Goal: Task Accomplishment & Management: Use online tool/utility

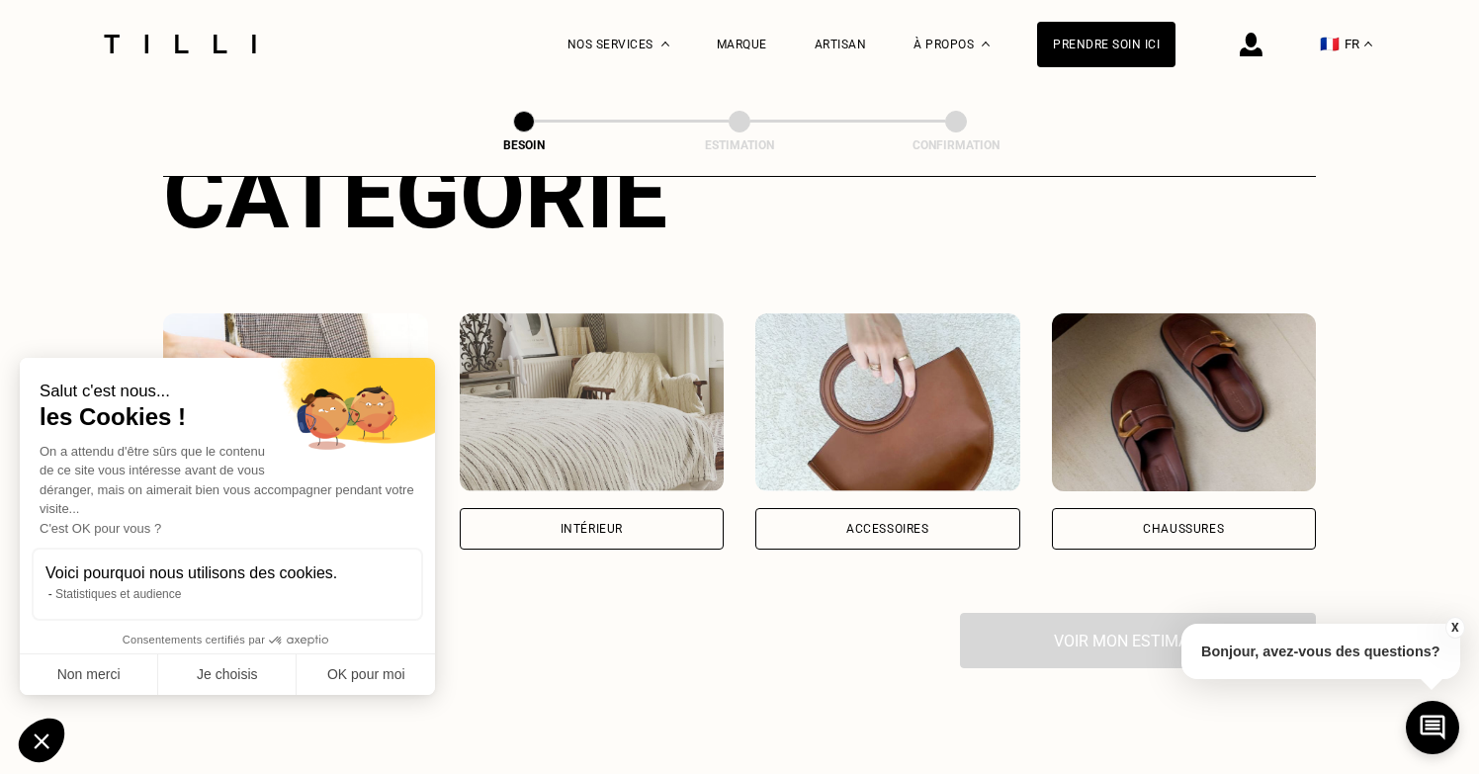
scroll to position [282, 0]
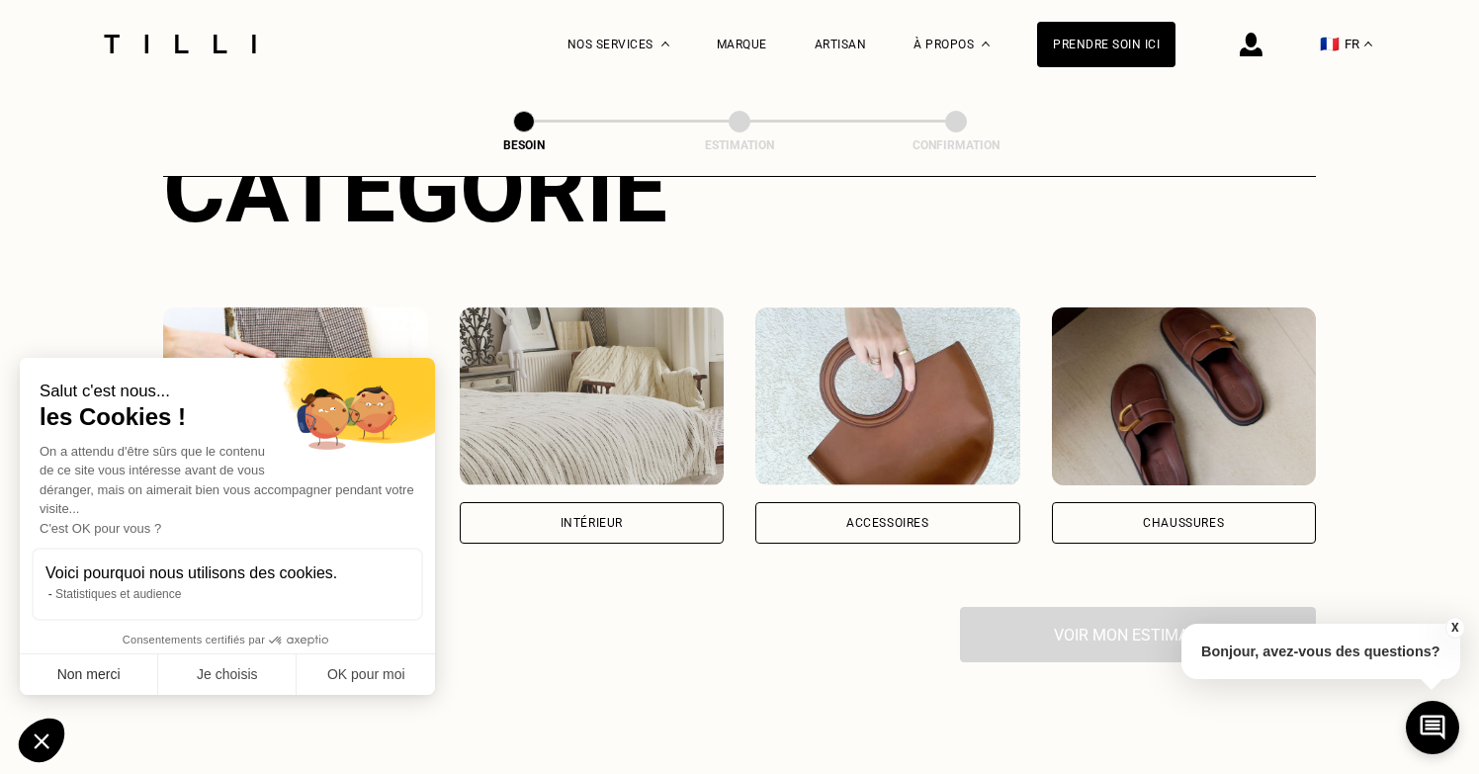
click at [93, 669] on button "Non merci" at bounding box center [89, 675] width 138 height 42
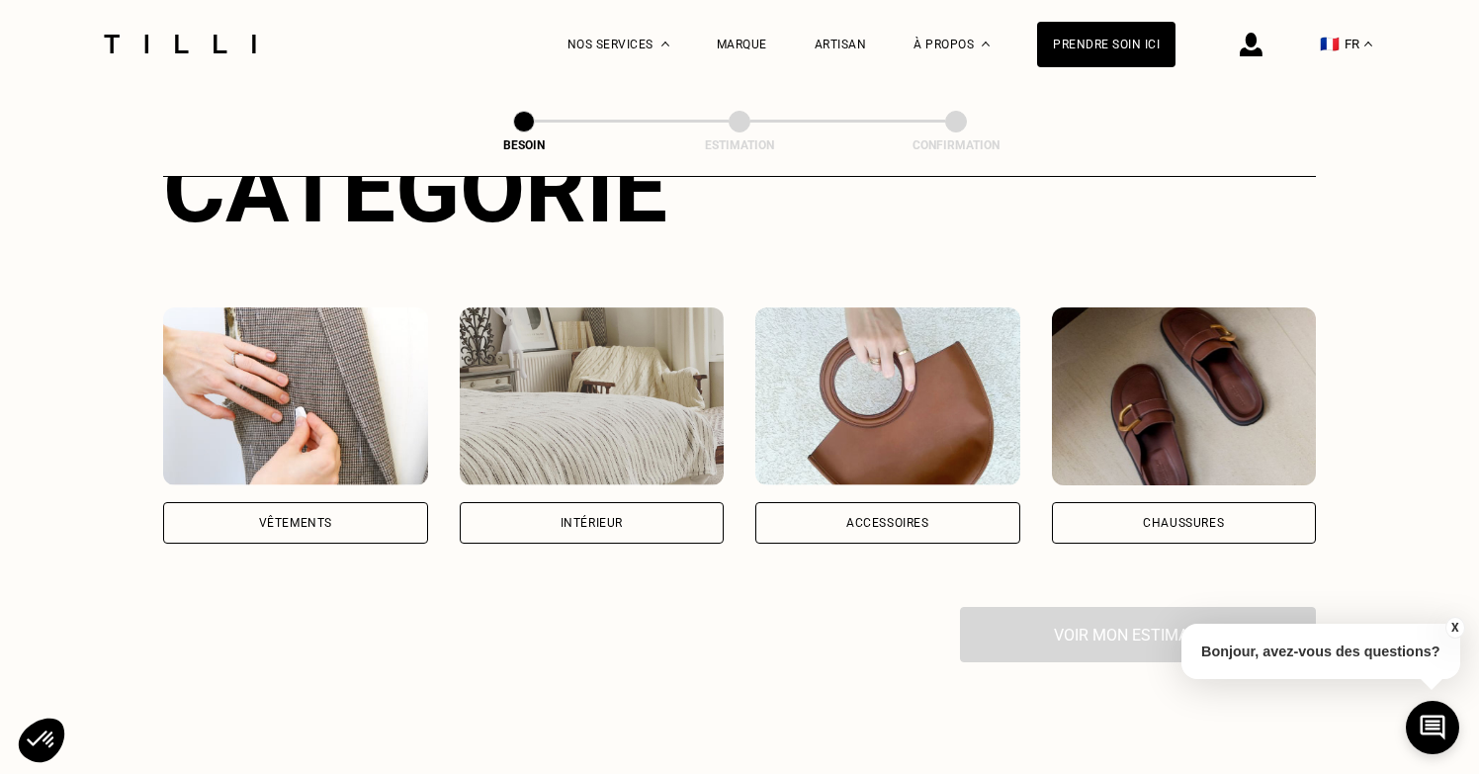
click at [570, 618] on div "Voir mon estimation" at bounding box center [739, 634] width 1153 height 55
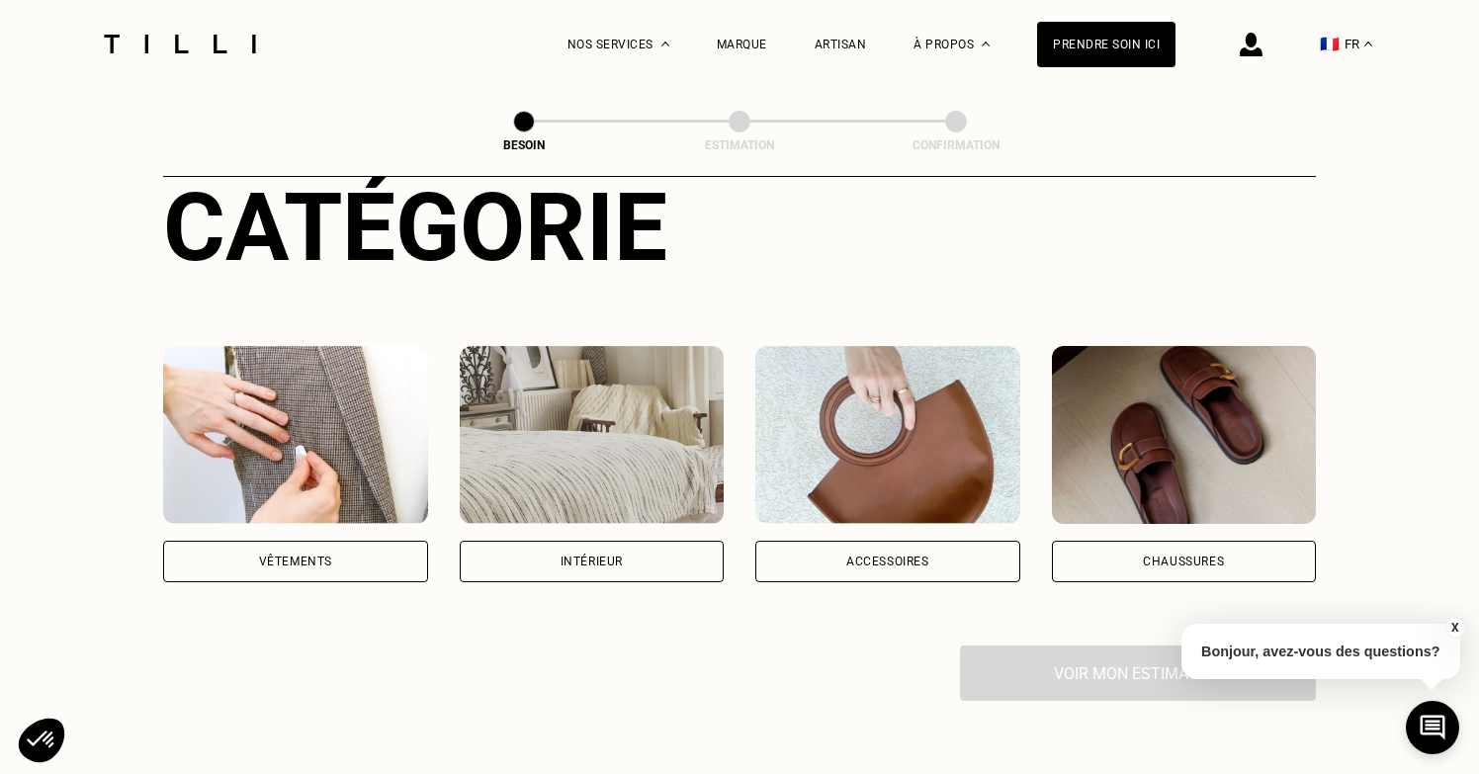
scroll to position [299, 0]
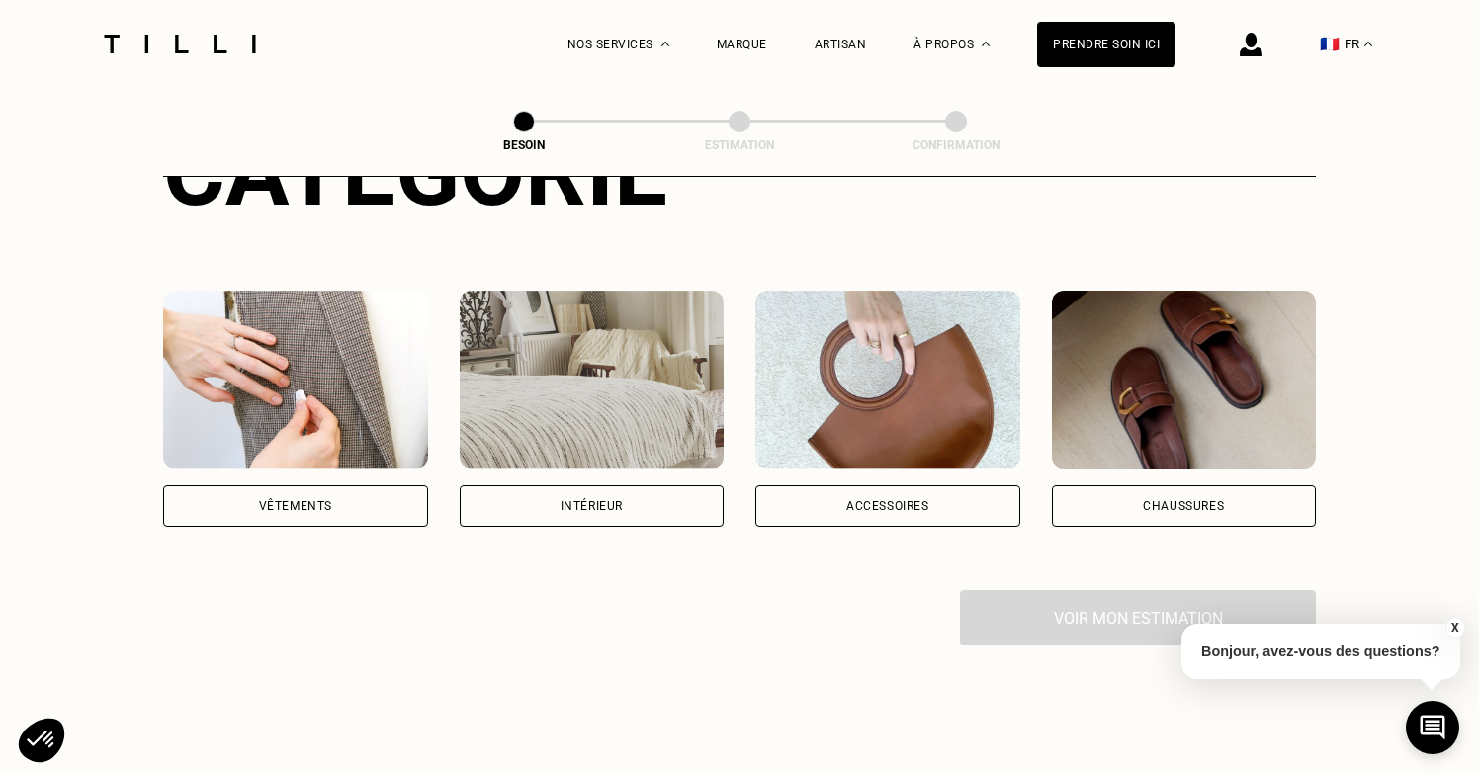
click at [889, 500] on div "Accessoires" at bounding box center [887, 506] width 83 height 12
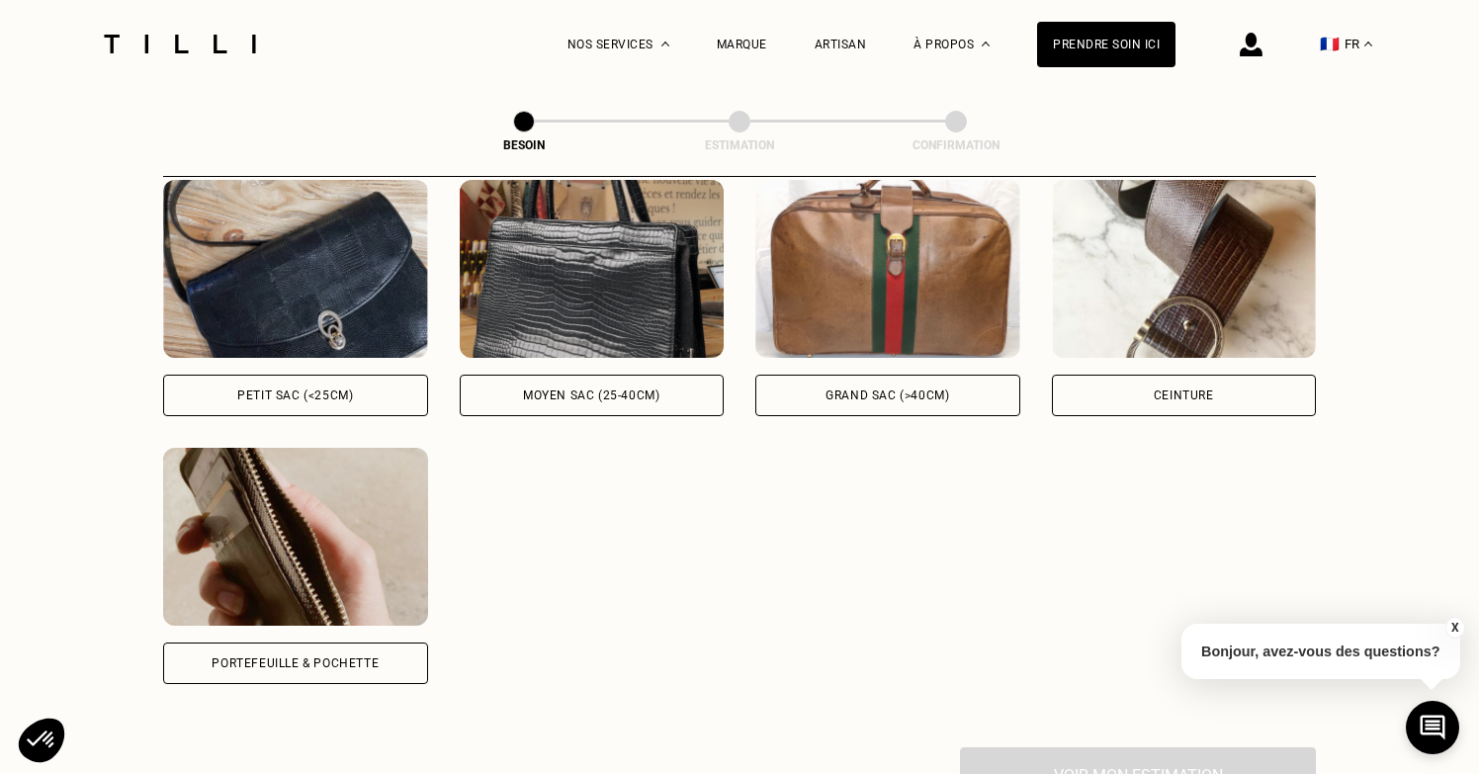
scroll to position [947, 0]
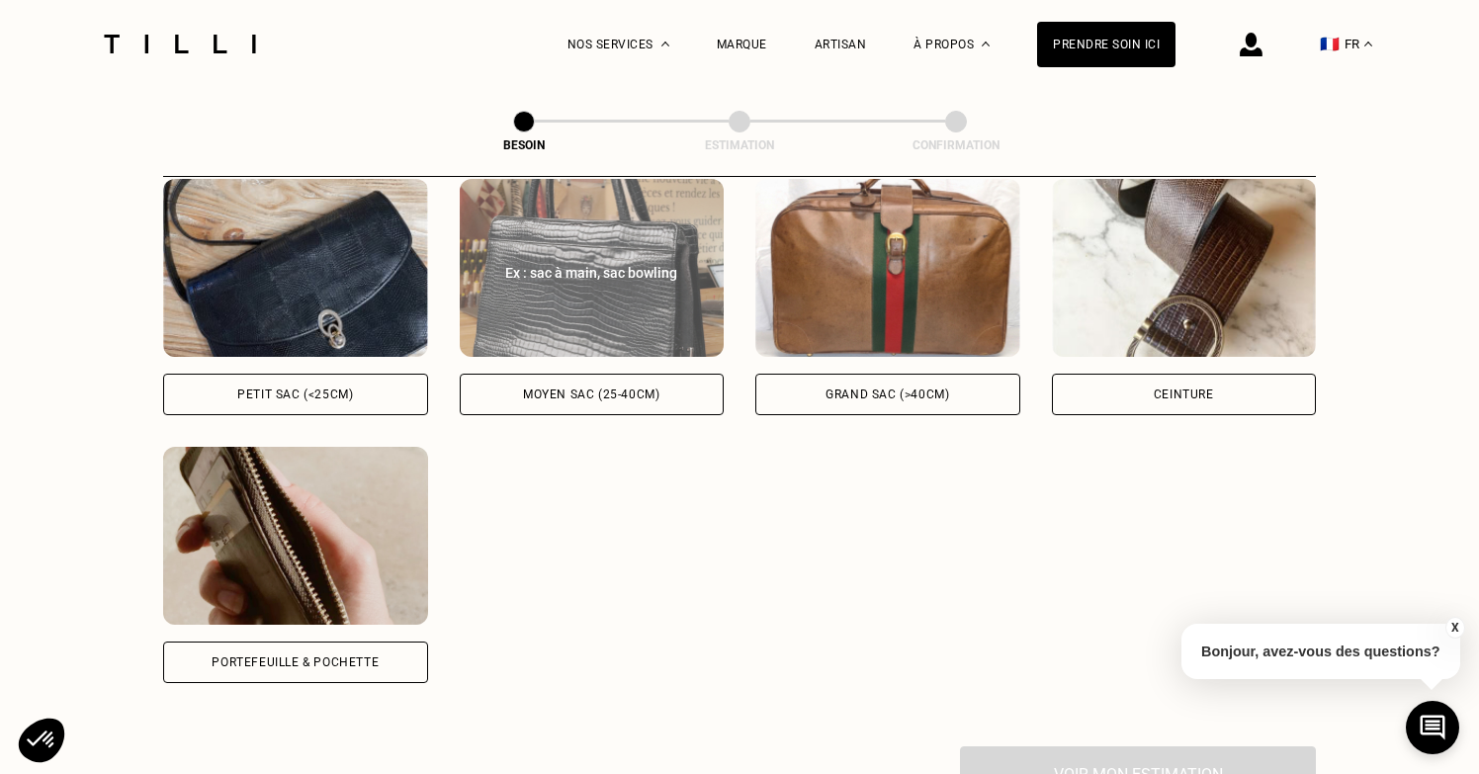
click at [630, 388] on div "Moyen sac (25-40cm)" at bounding box center [591, 394] width 136 height 12
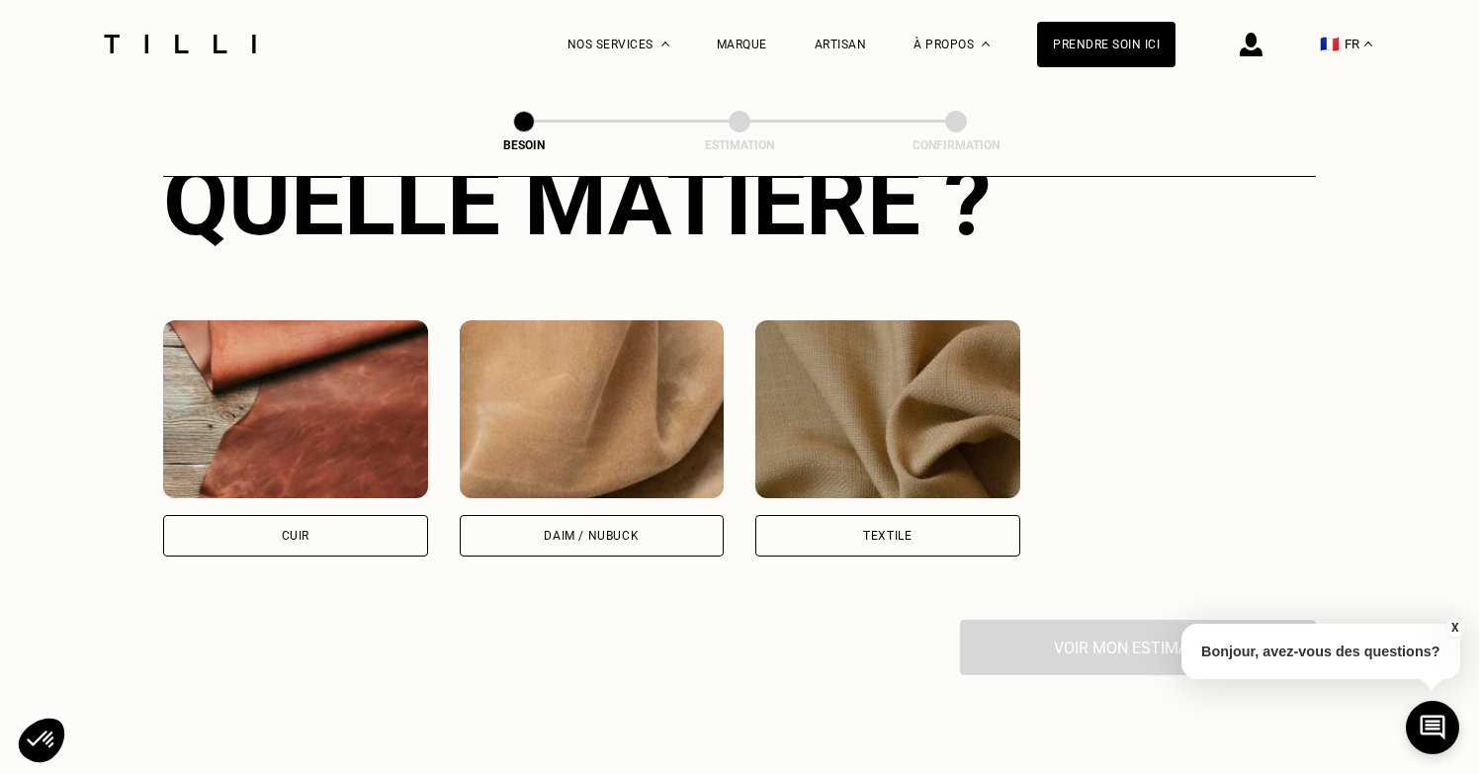
scroll to position [1628, 0]
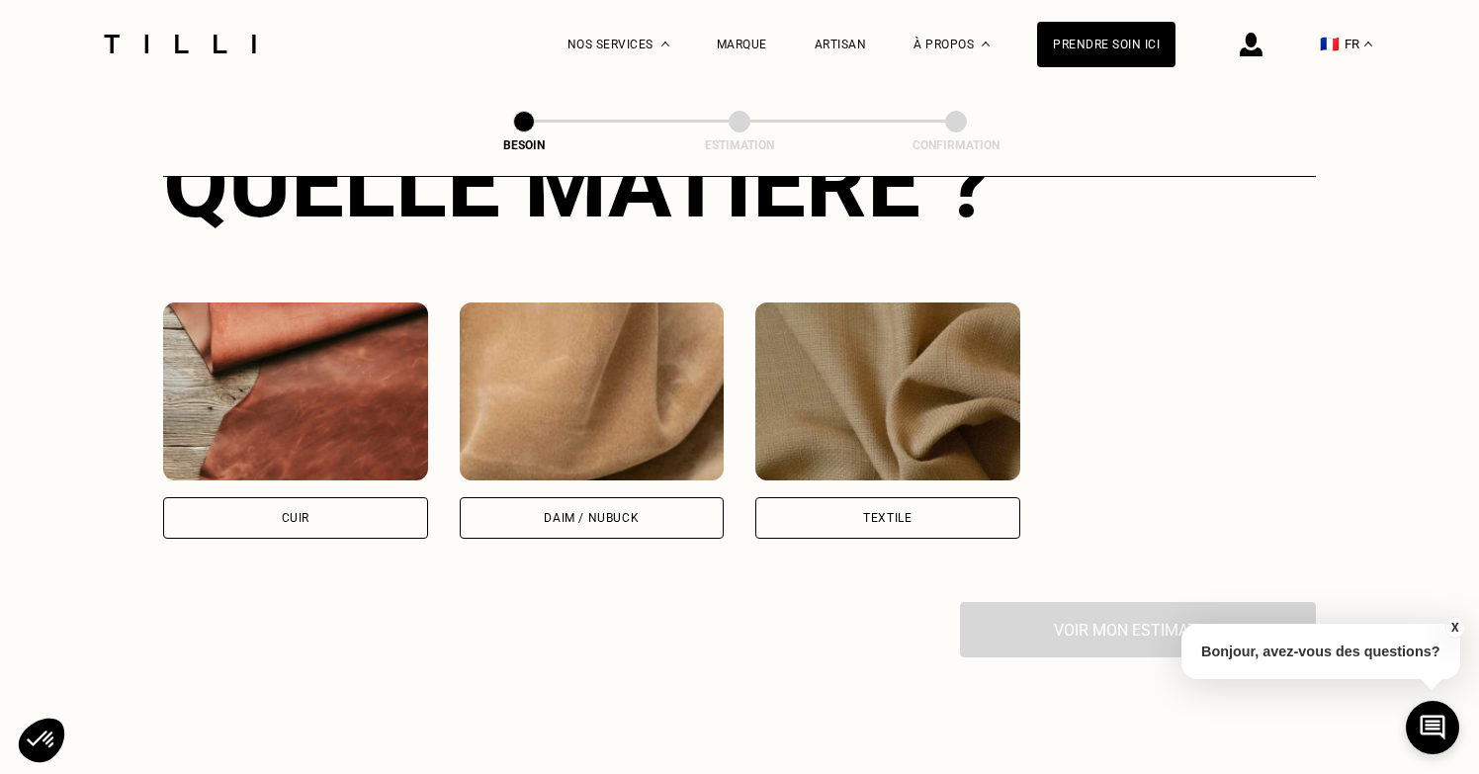
click at [299, 506] on div "Cuir" at bounding box center [295, 518] width 265 height 42
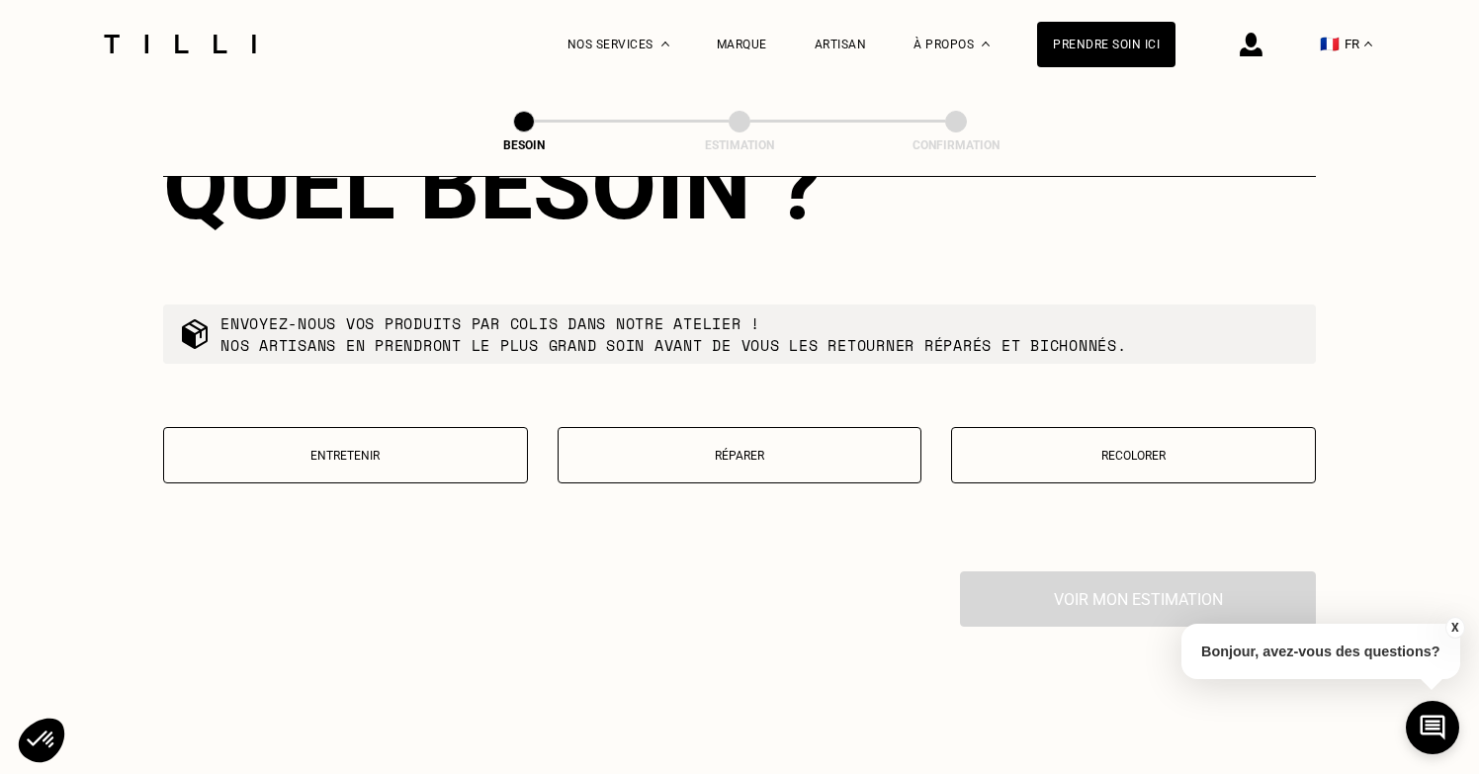
scroll to position [2170, 0]
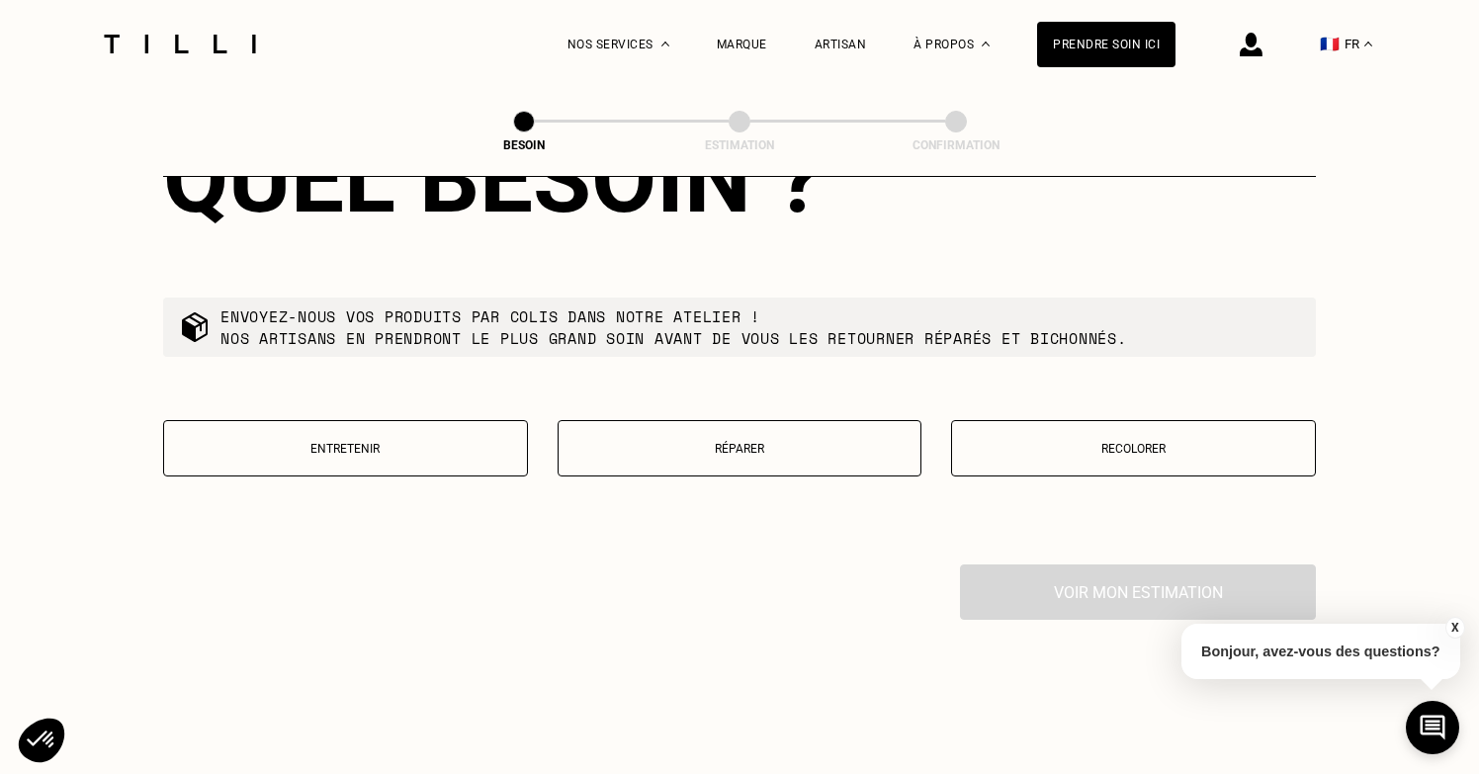
click at [1127, 442] on p "Recolorer" at bounding box center [1133, 449] width 343 height 14
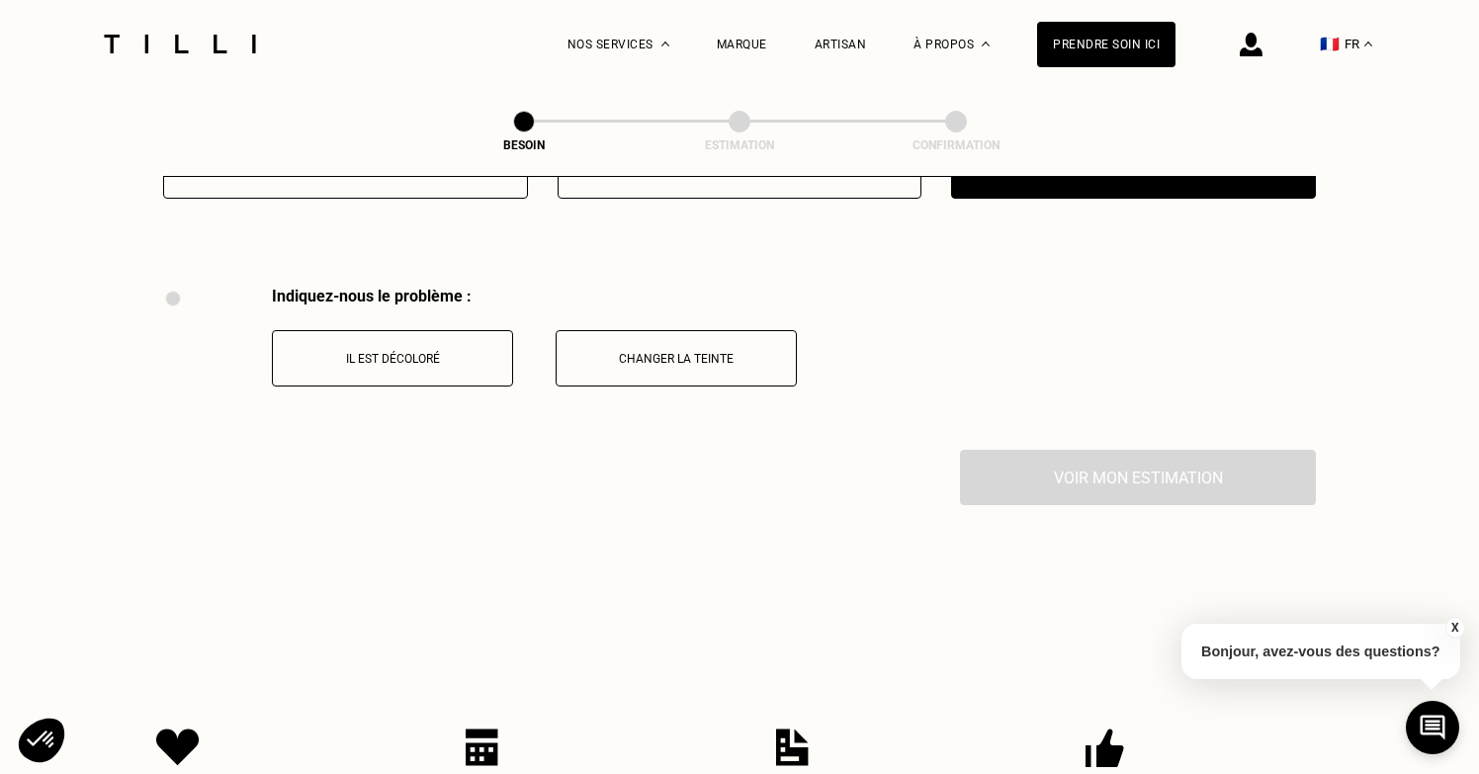
scroll to position [2489, 0]
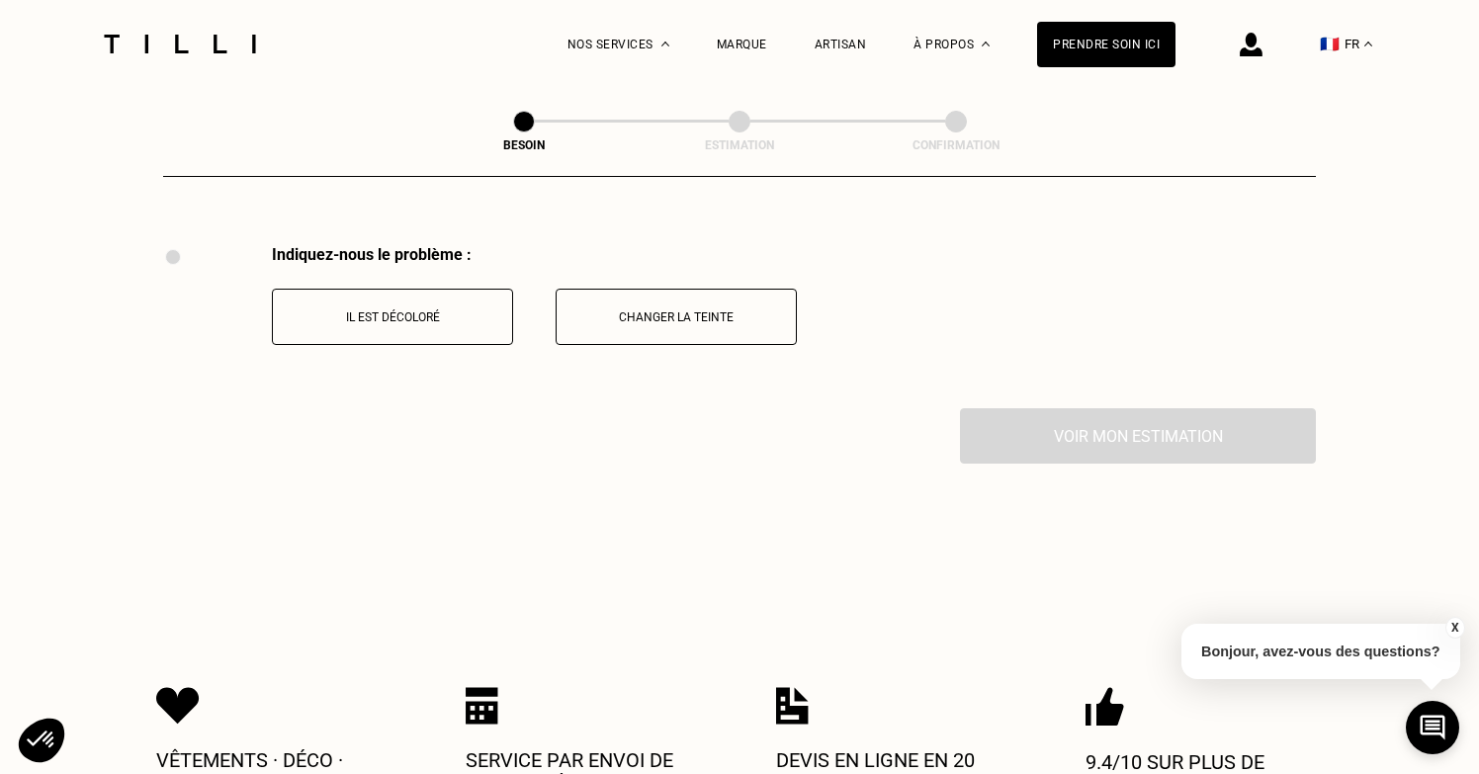
click at [405, 310] on p "Il est décoloré" at bounding box center [392, 317] width 219 height 14
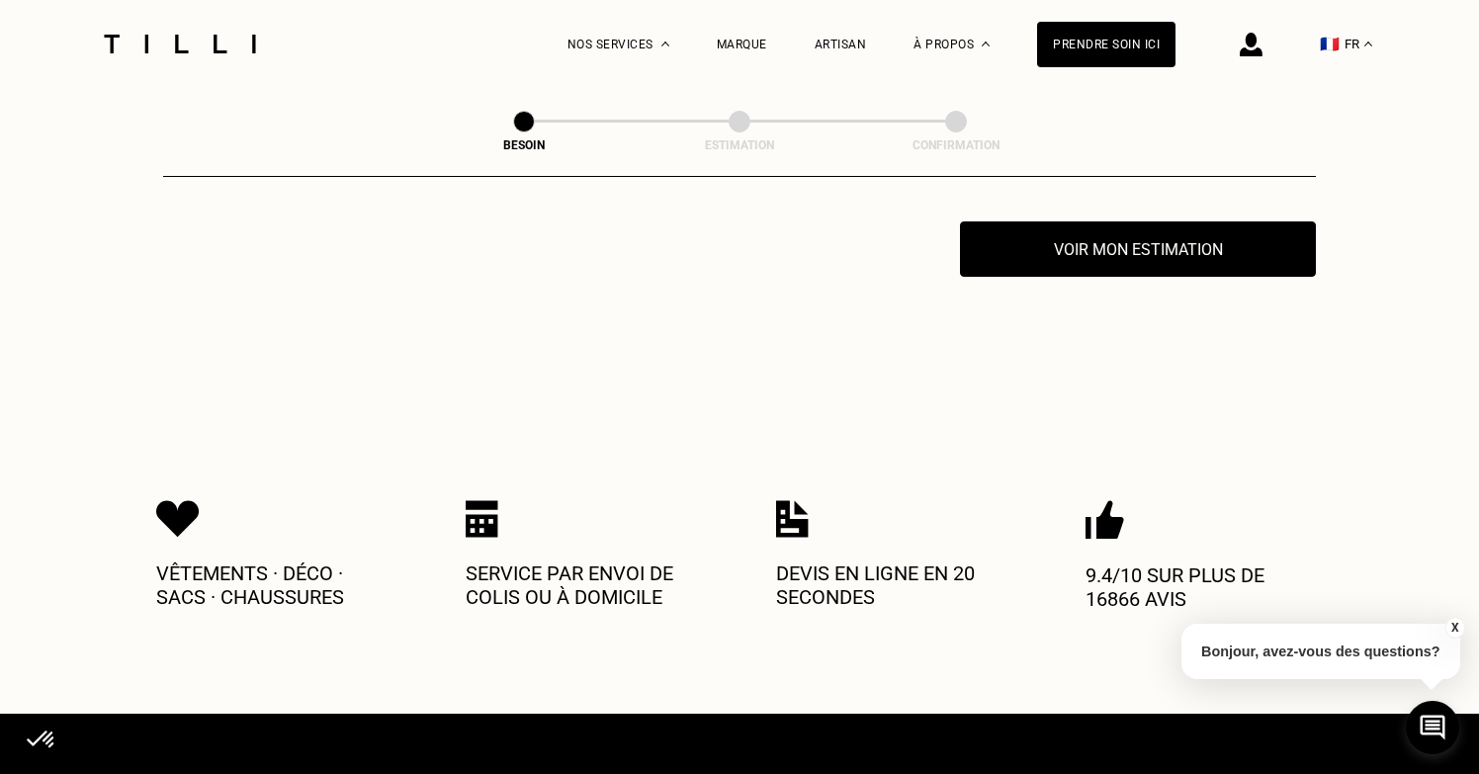
scroll to position [2780, 0]
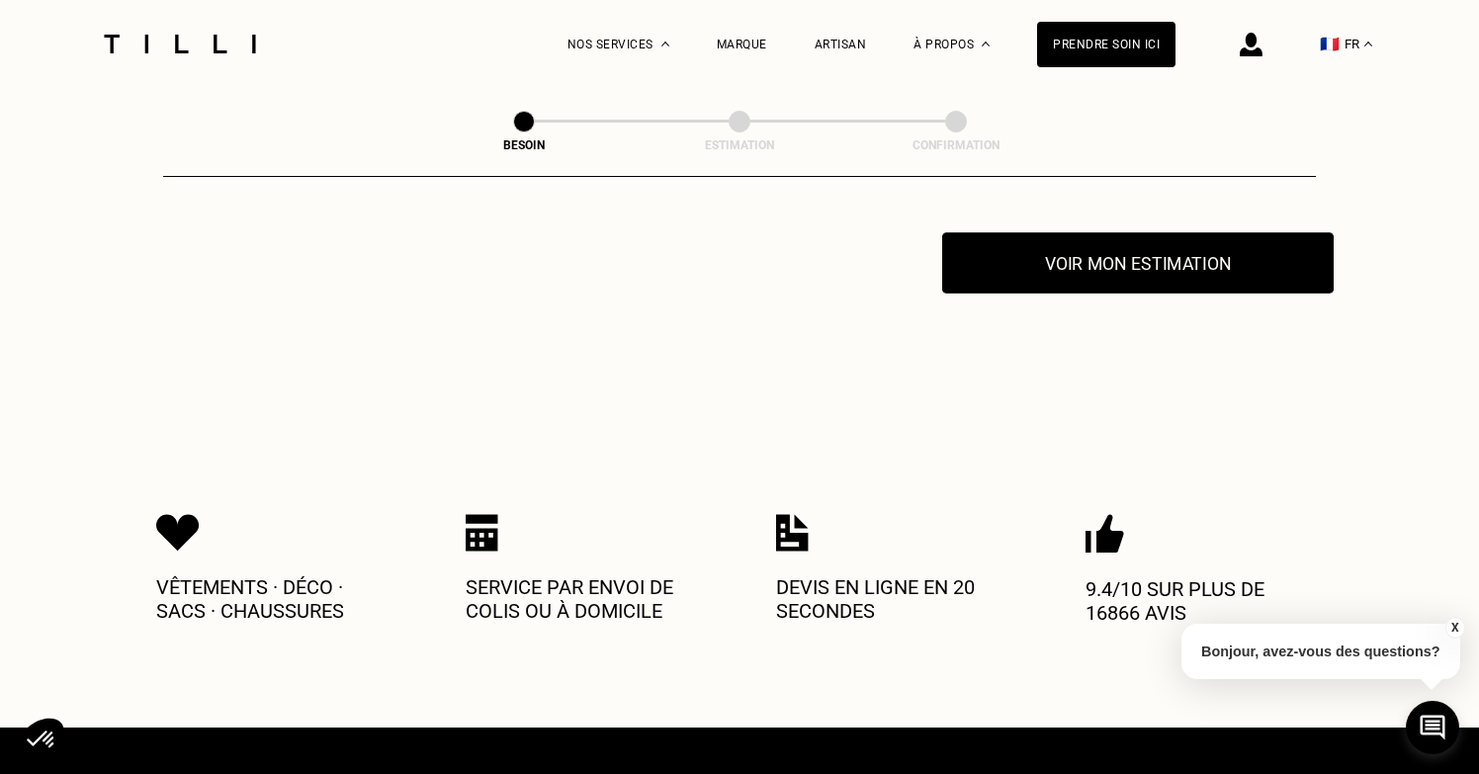
click at [1106, 259] on button "Voir mon estimation" at bounding box center [1137, 262] width 391 height 61
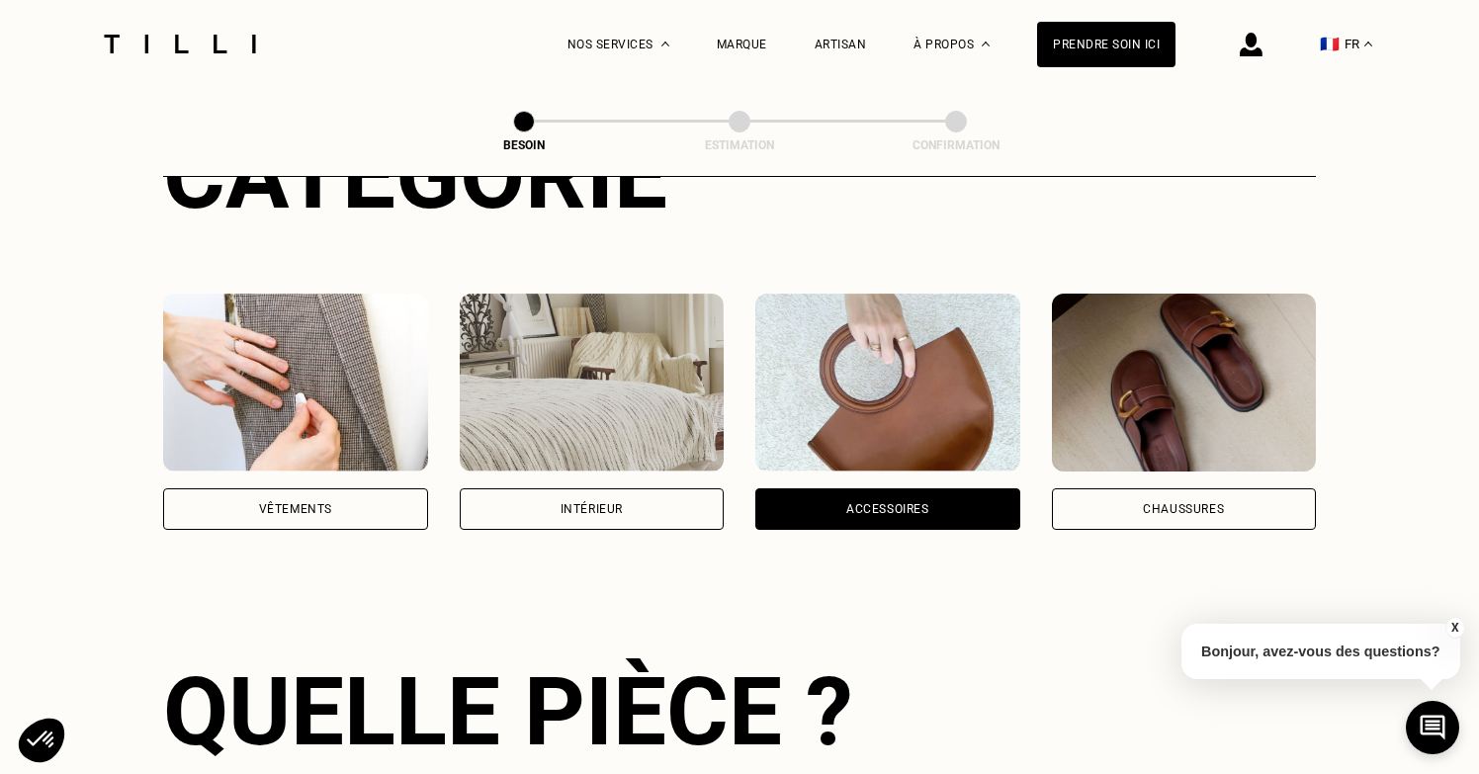
scroll to position [288, 0]
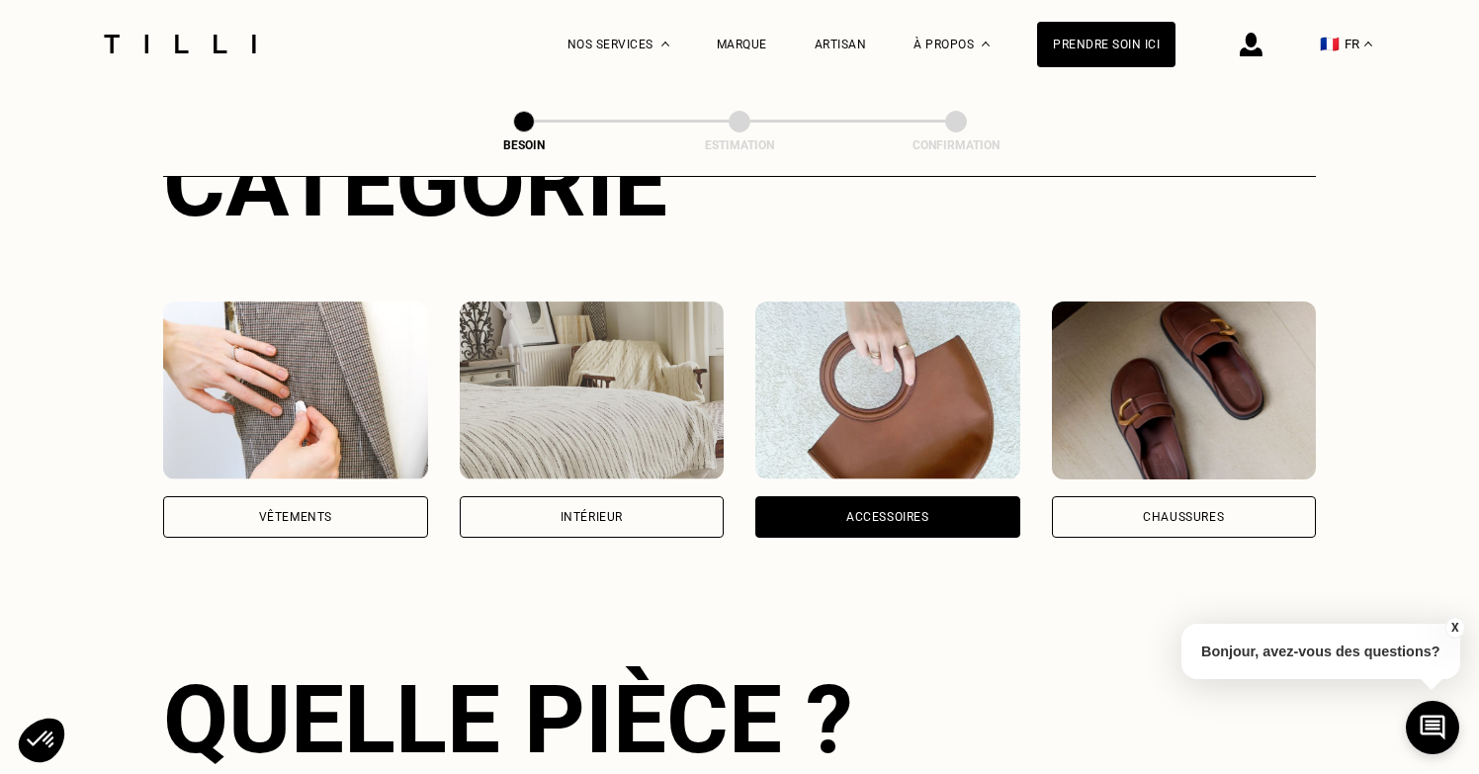
click at [1201, 511] on div "Chaussures" at bounding box center [1183, 517] width 81 height 12
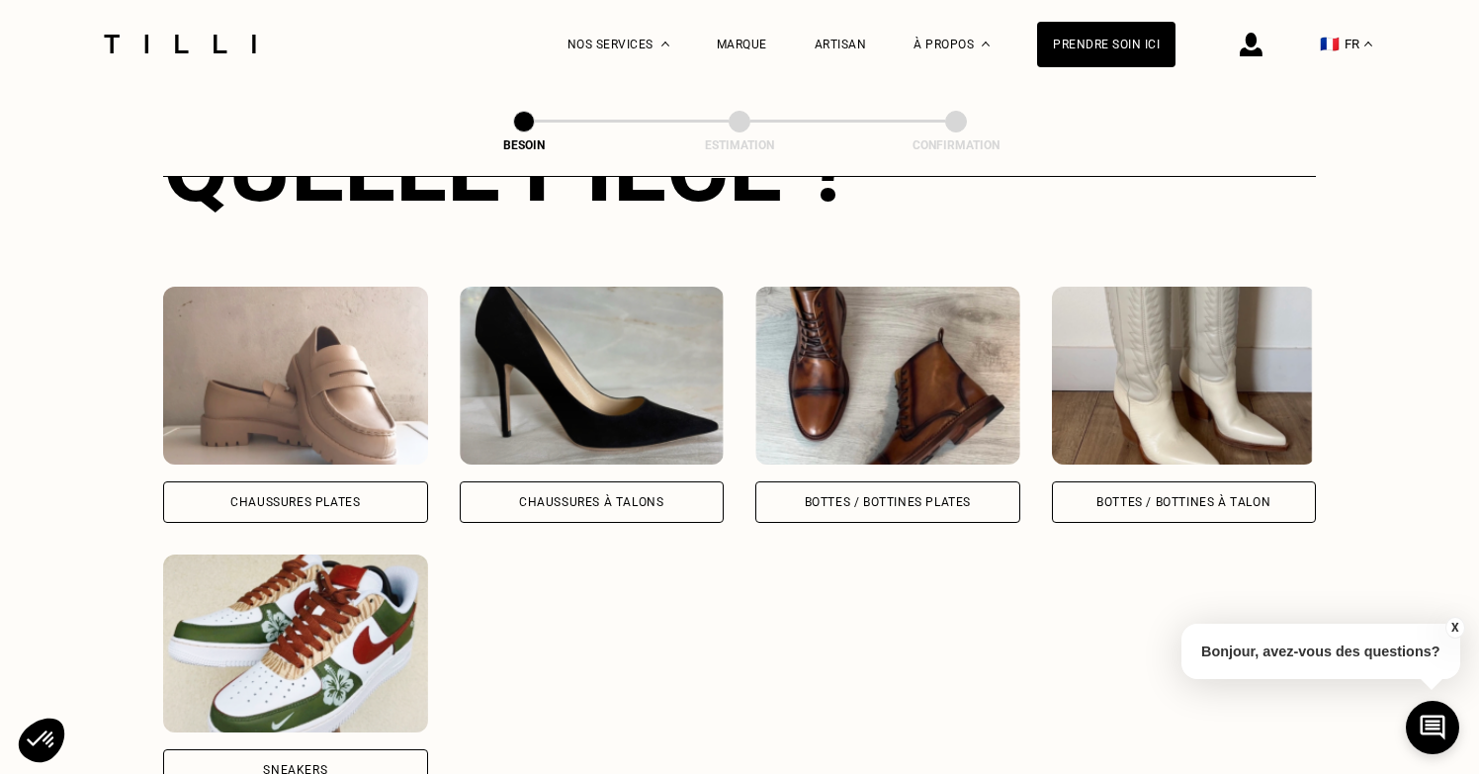
scroll to position [852, 0]
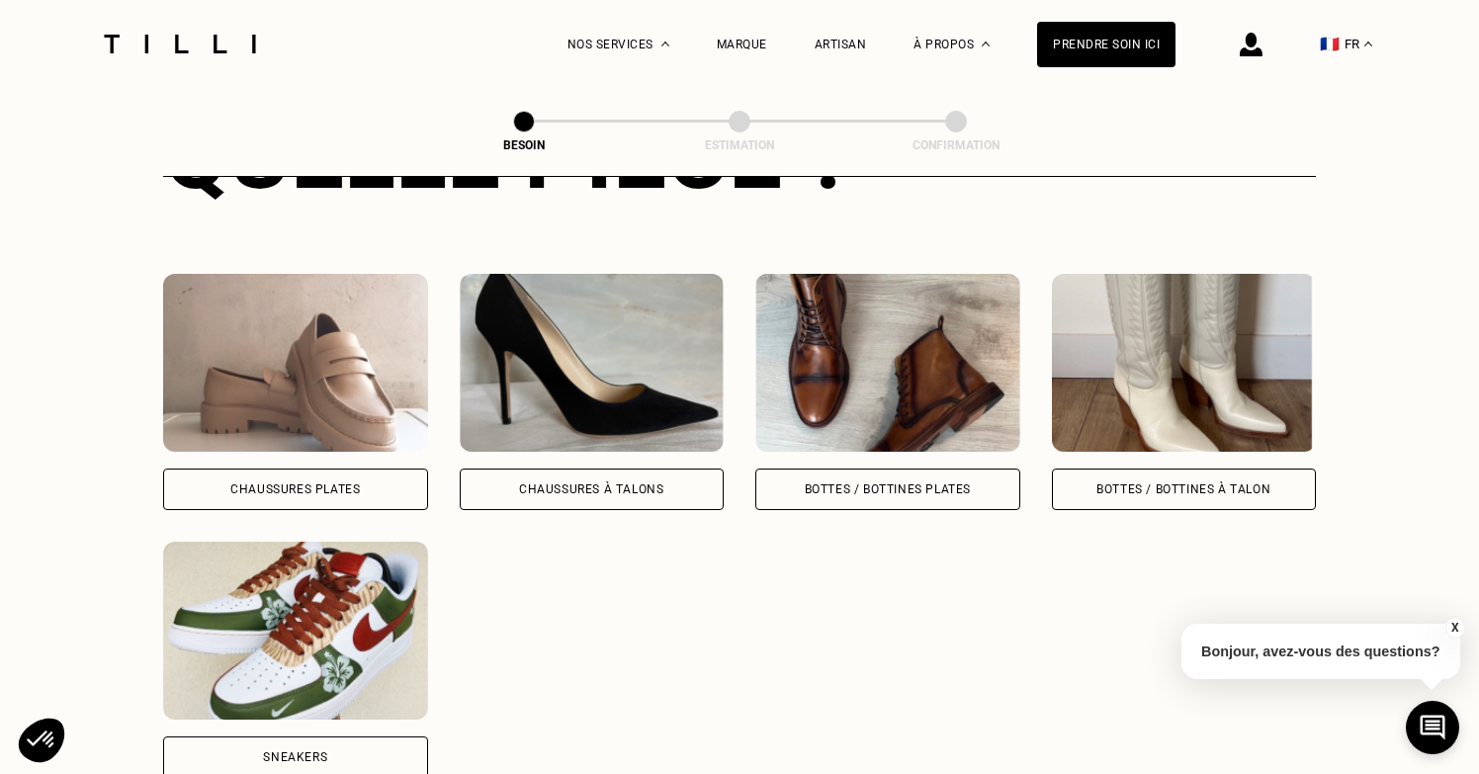
click at [910, 376] on img at bounding box center [887, 363] width 265 height 178
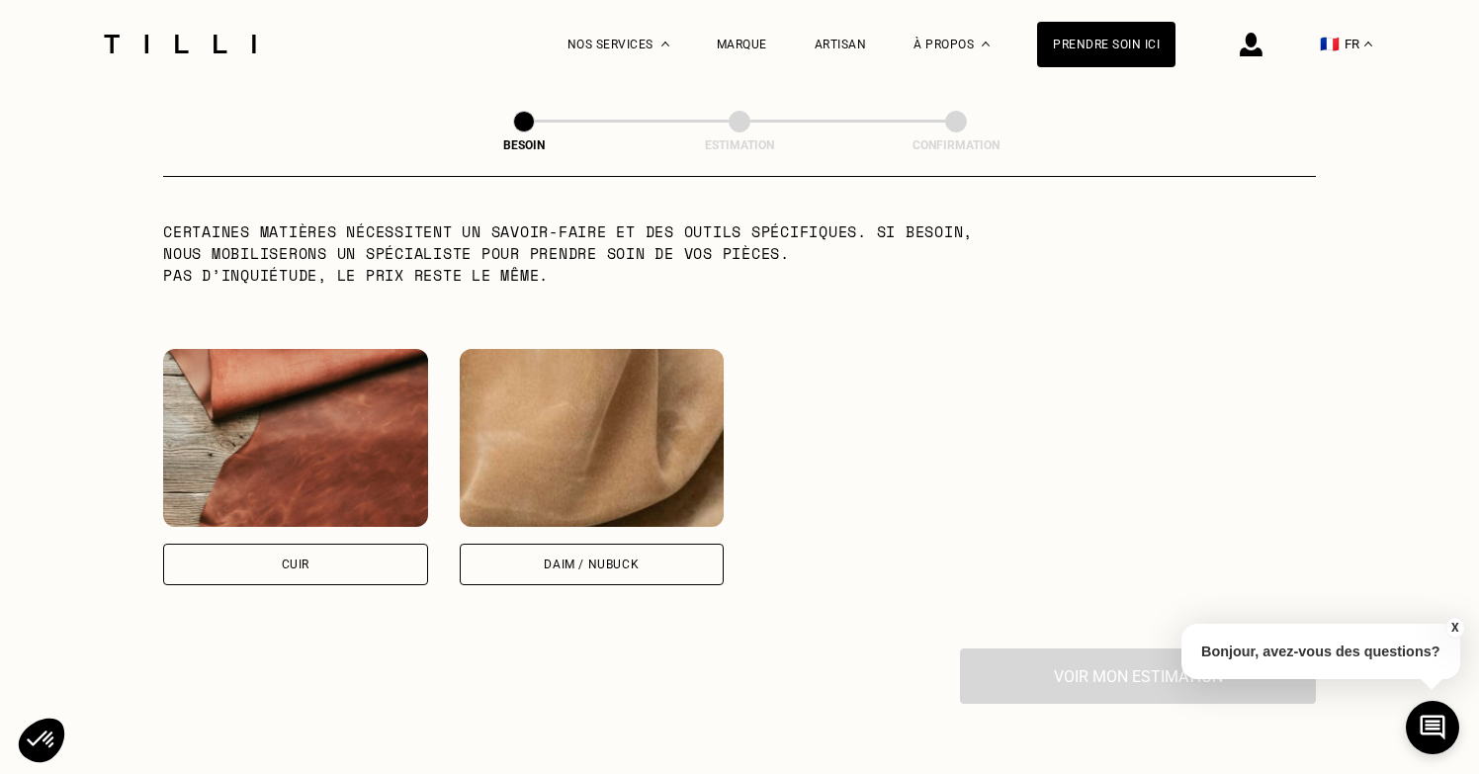
scroll to position [1715, 0]
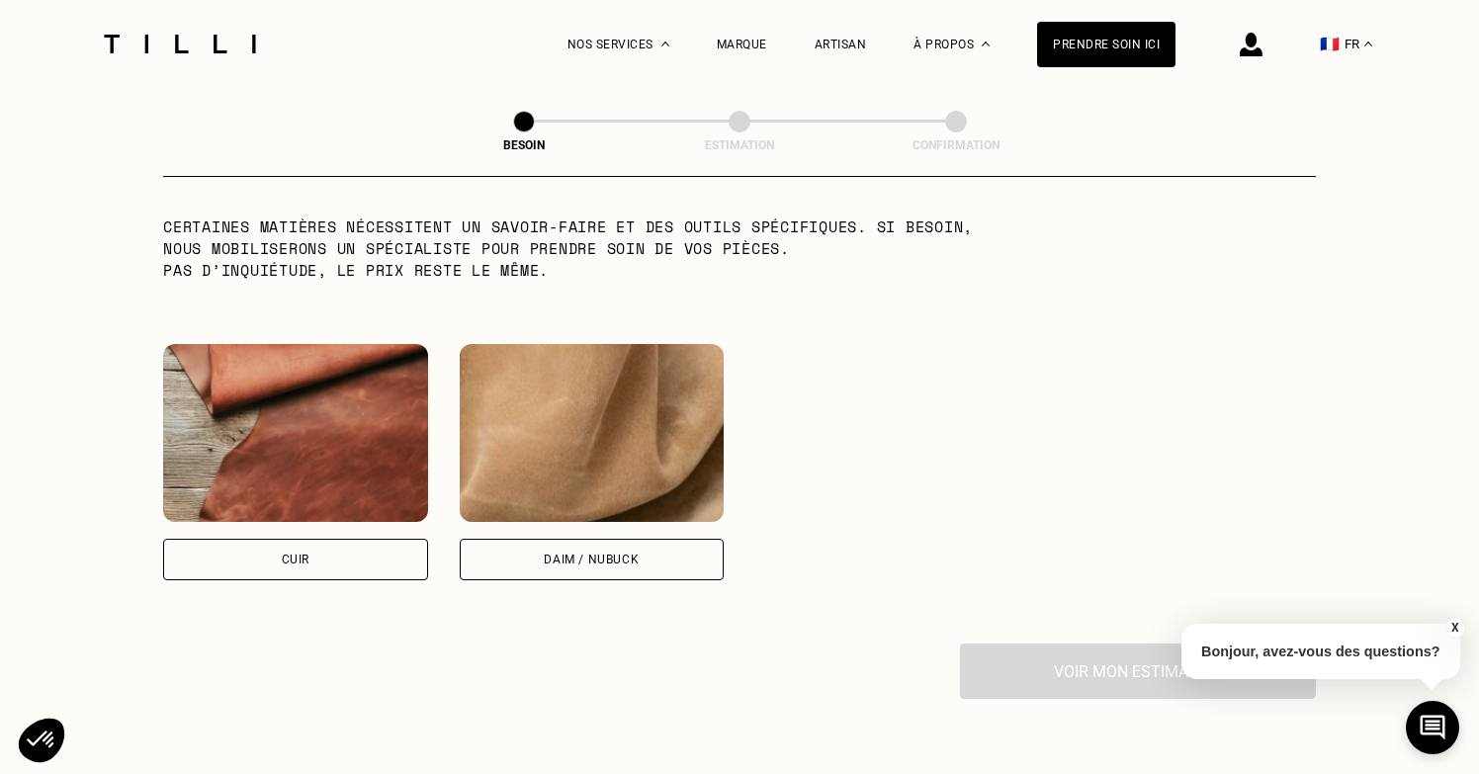
click at [342, 462] on img at bounding box center [295, 433] width 265 height 178
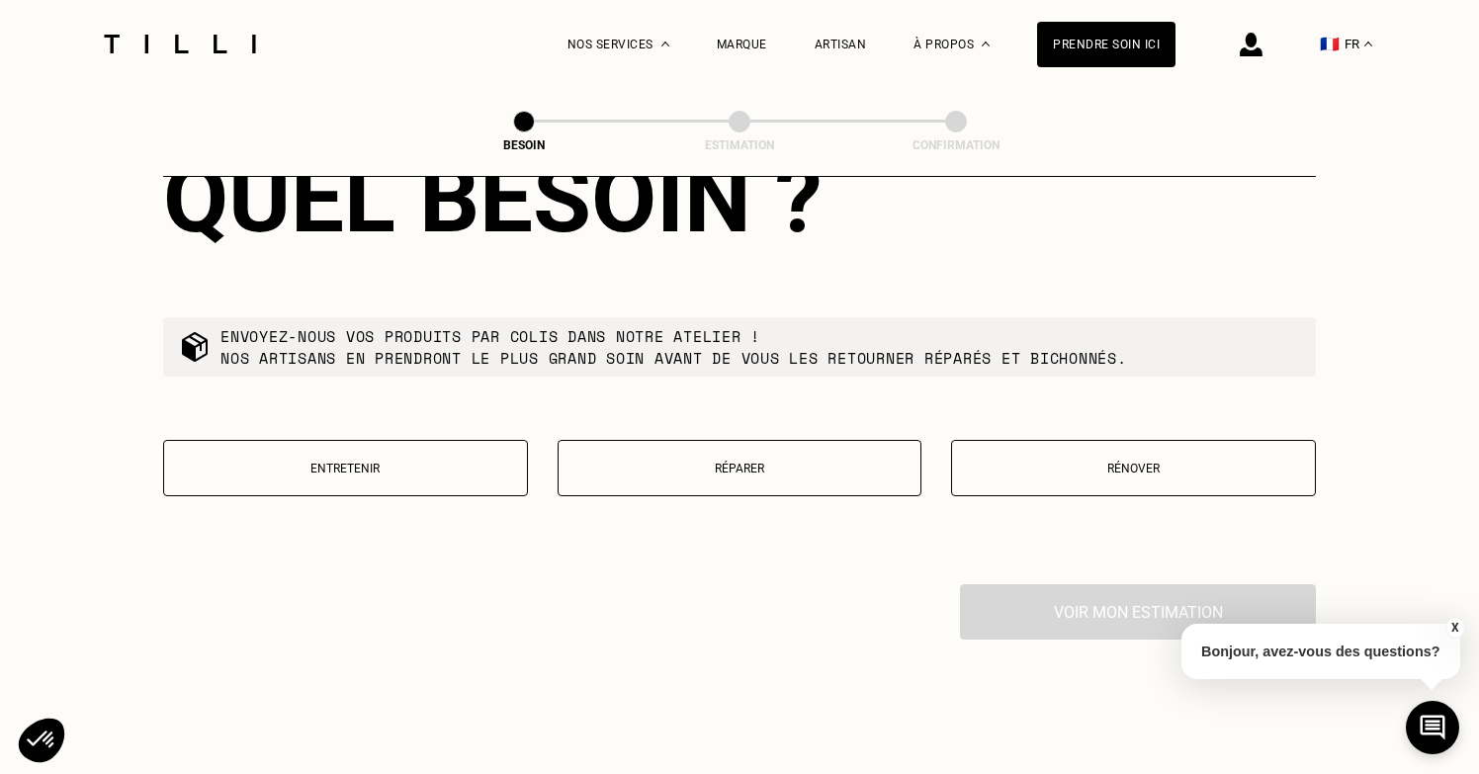
scroll to position [2288, 0]
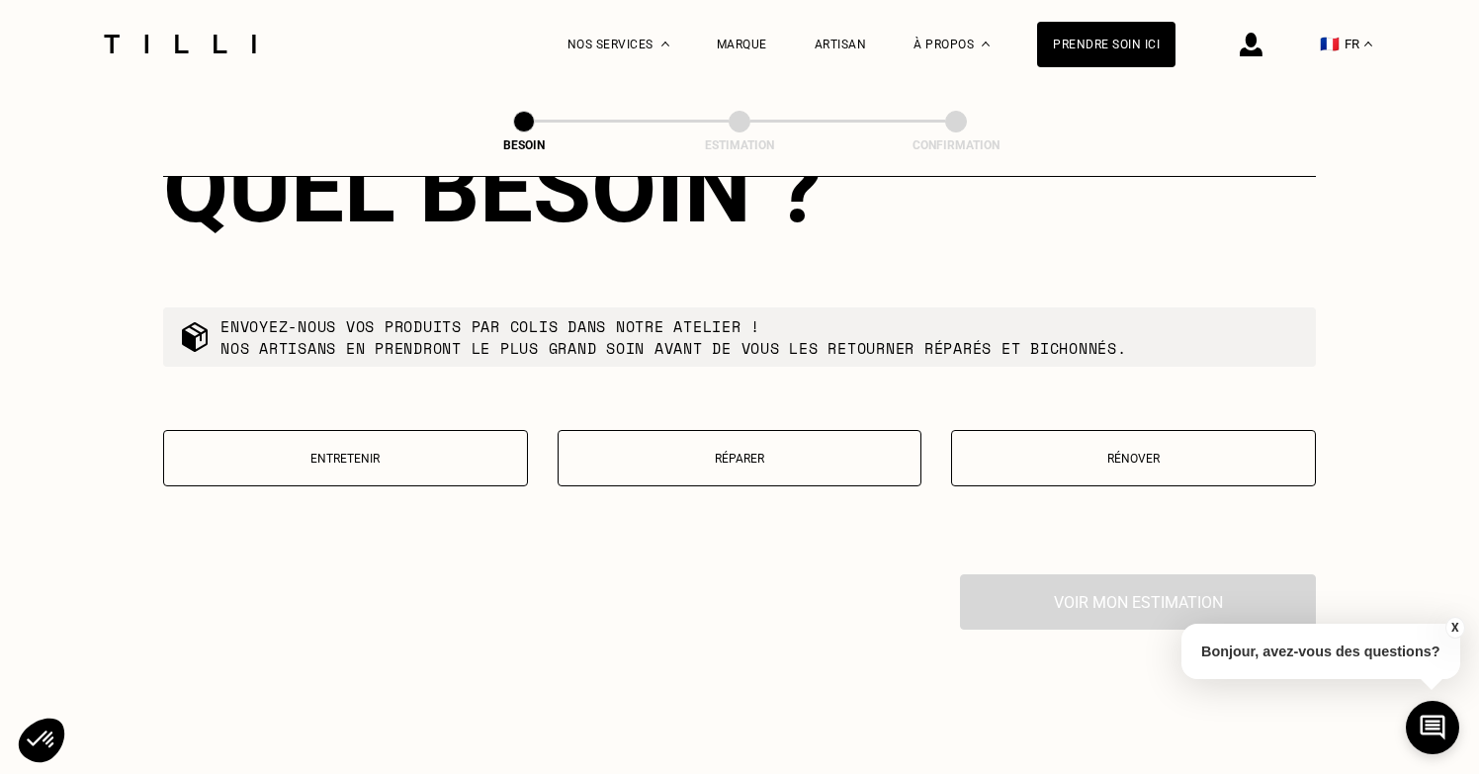
click at [758, 452] on p "Réparer" at bounding box center [739, 459] width 343 height 14
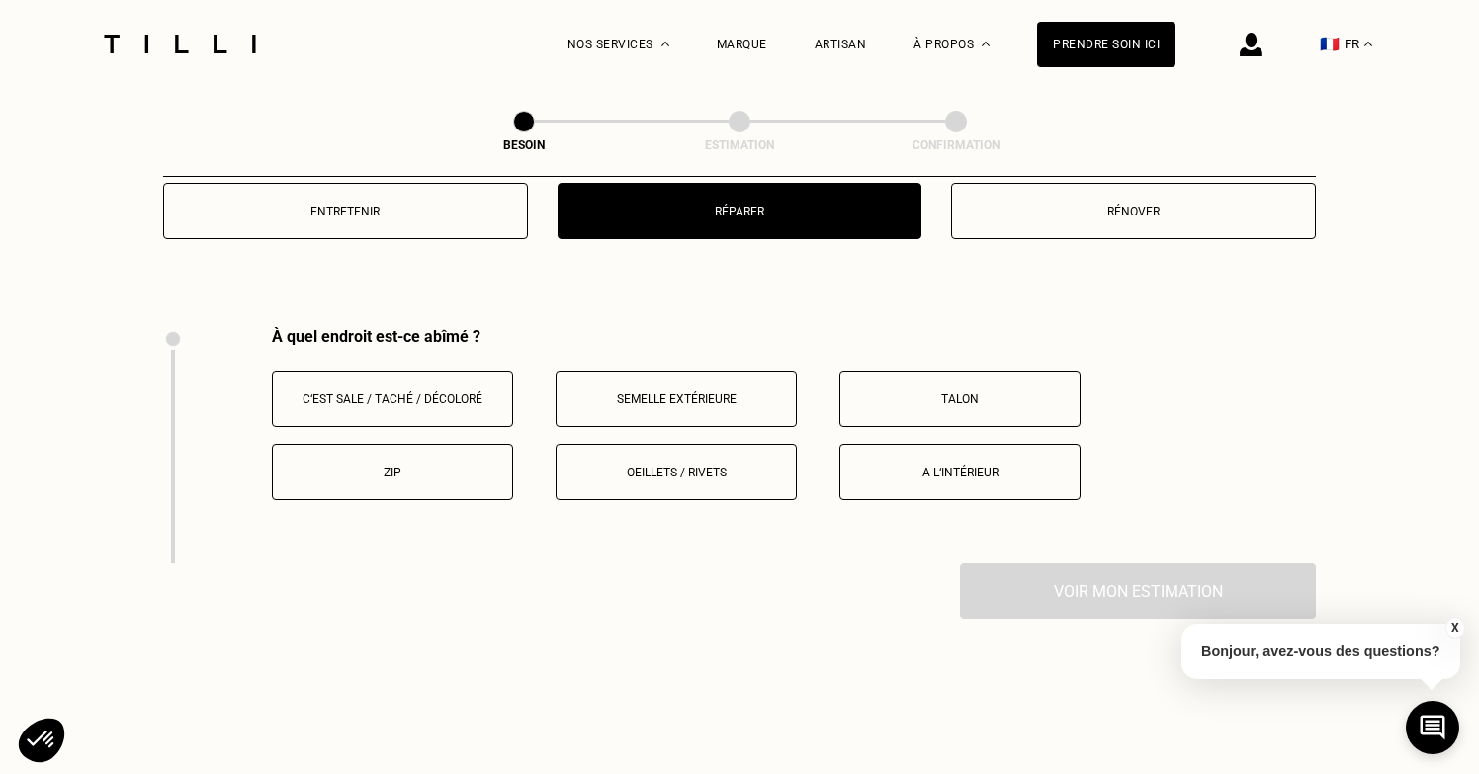
scroll to position [2617, 0]
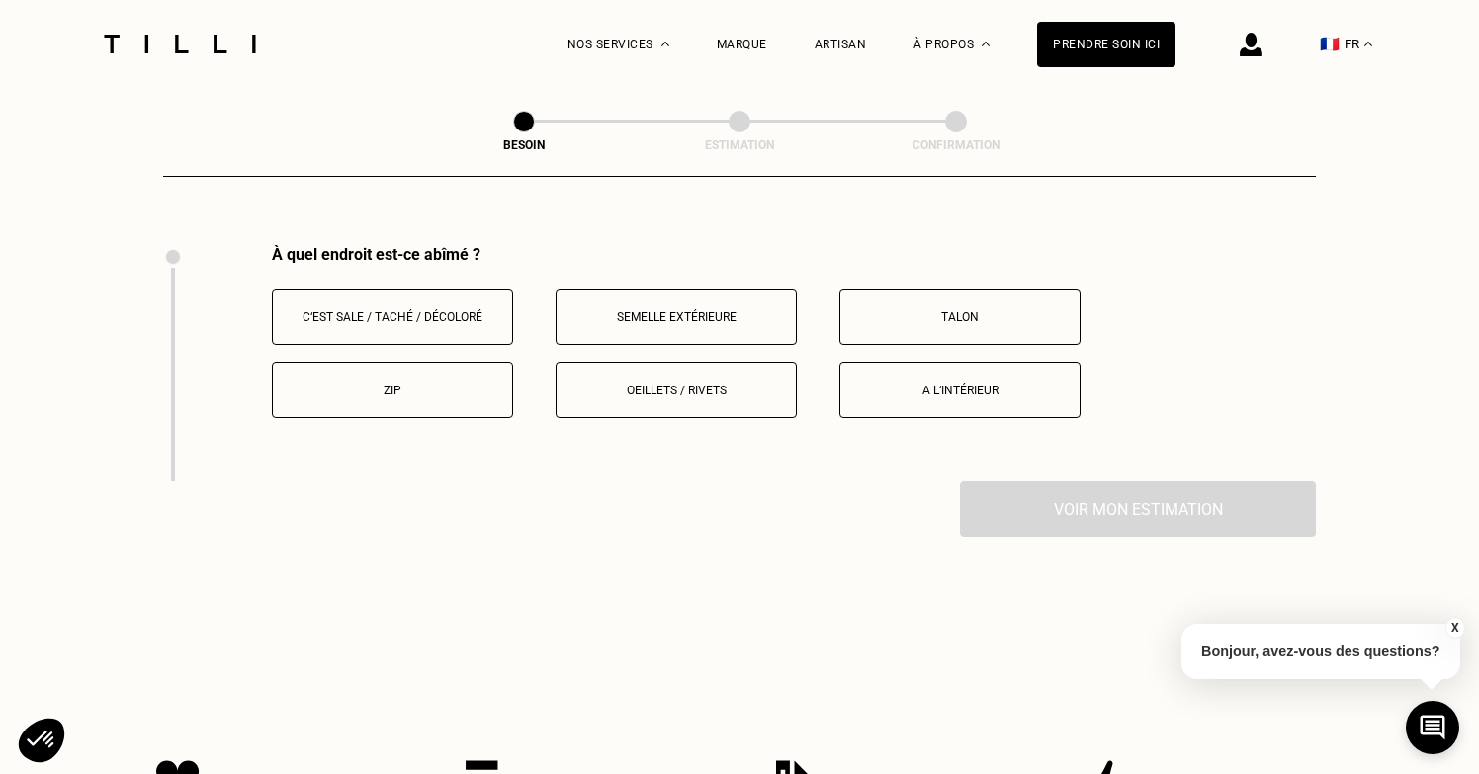
click at [743, 310] on p "Semelle extérieure" at bounding box center [675, 317] width 219 height 14
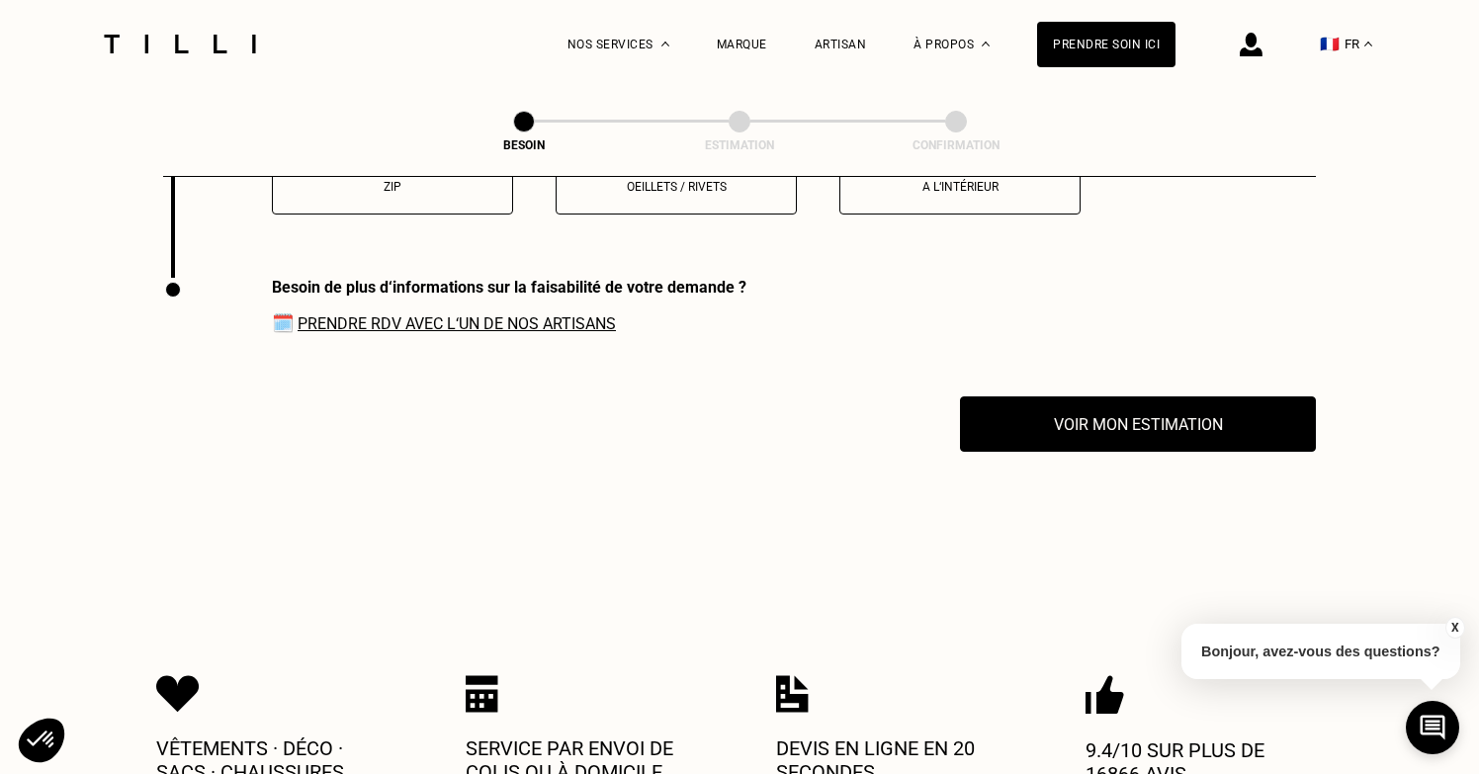
scroll to position [2854, 0]
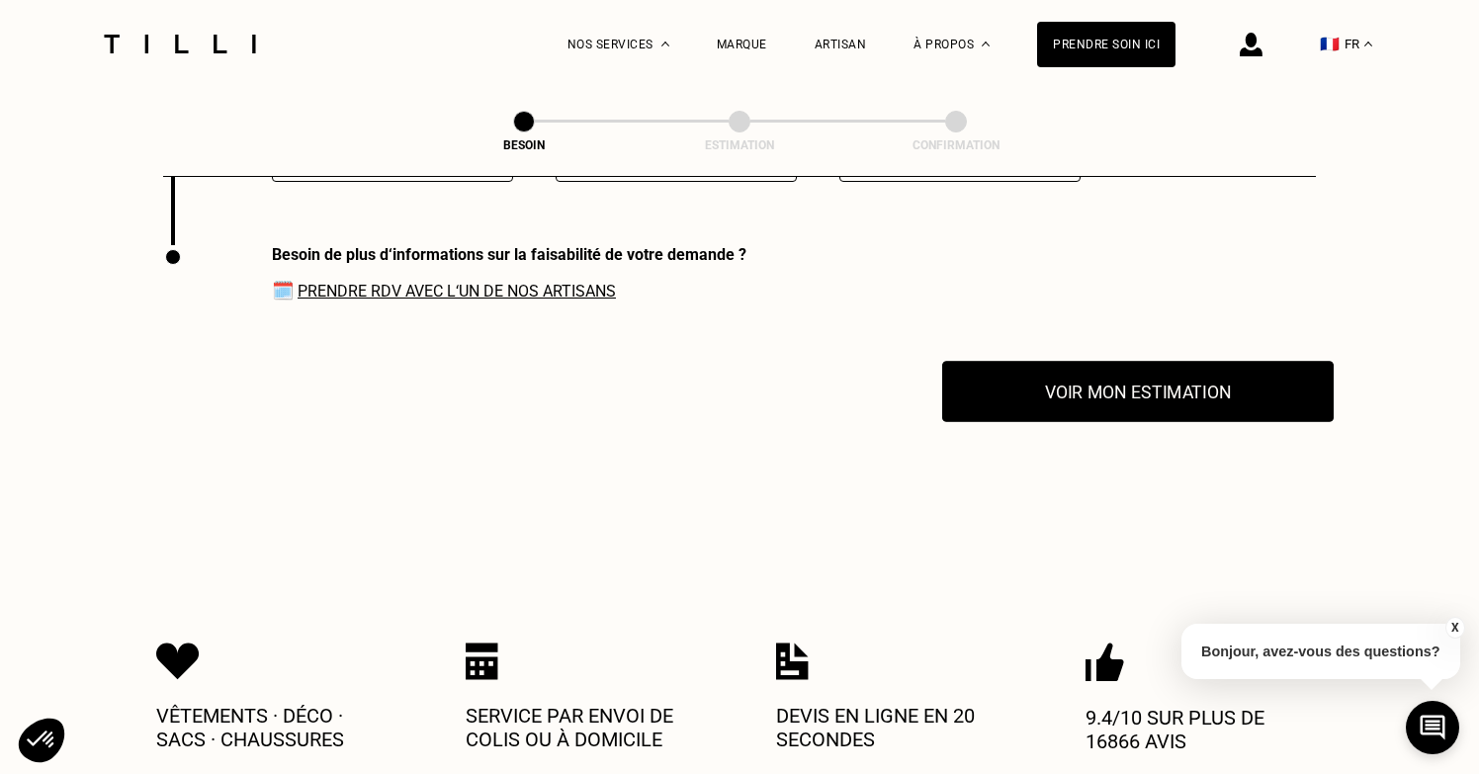
click at [1140, 373] on button "Voir mon estimation" at bounding box center [1137, 391] width 391 height 61
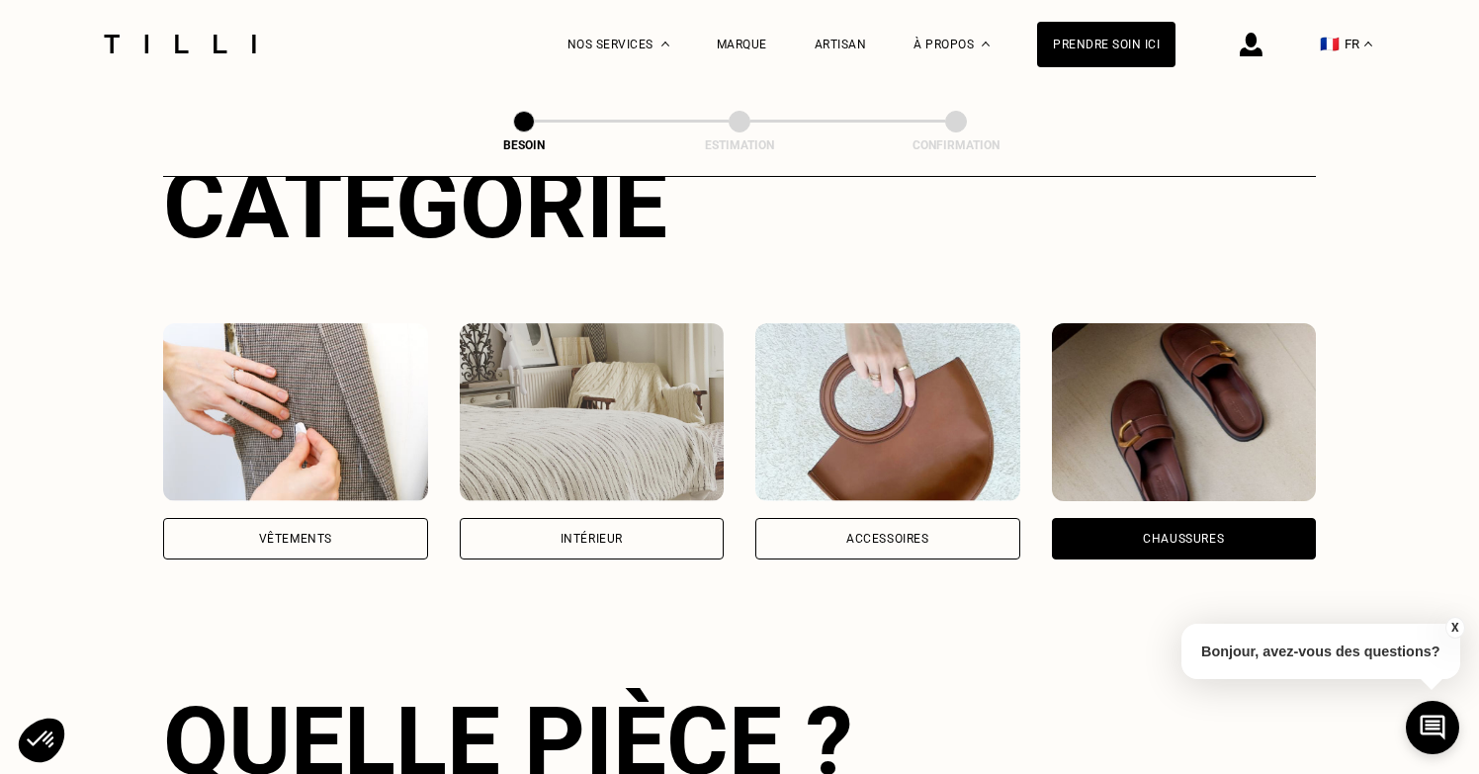
scroll to position [262, 0]
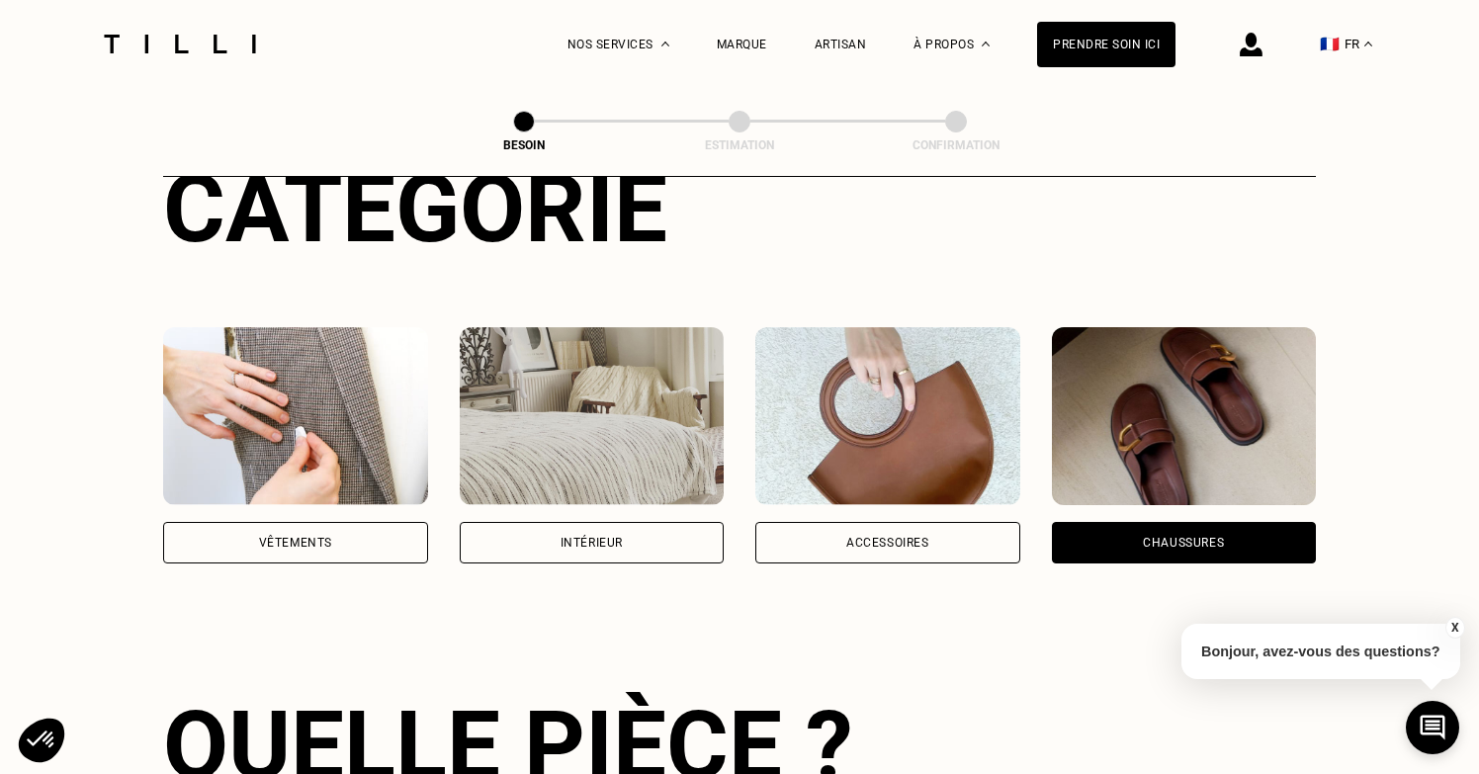
click at [562, 432] on img at bounding box center [592, 416] width 265 height 178
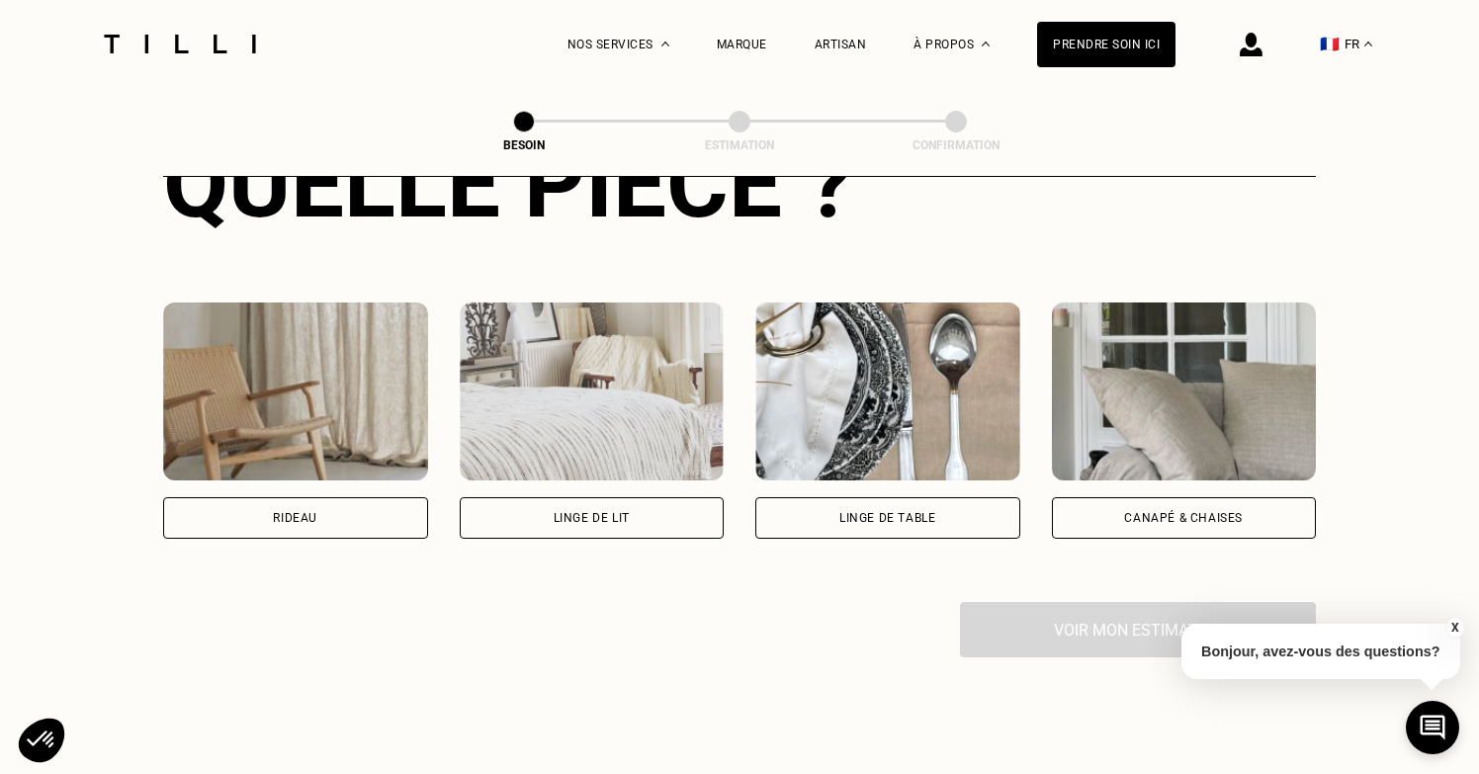
scroll to position [840, 0]
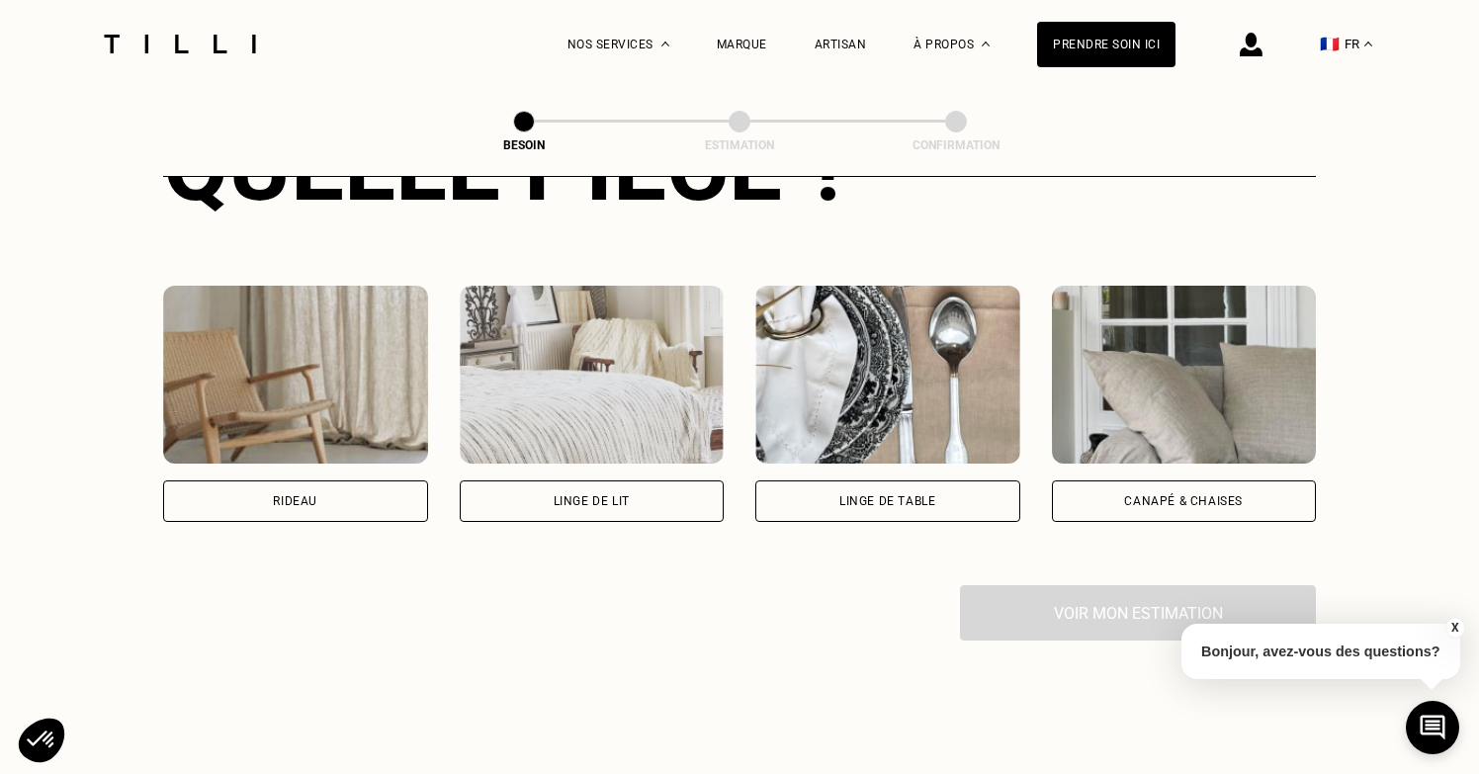
click at [318, 483] on div "Rideau" at bounding box center [295, 501] width 265 height 42
select select "FR"
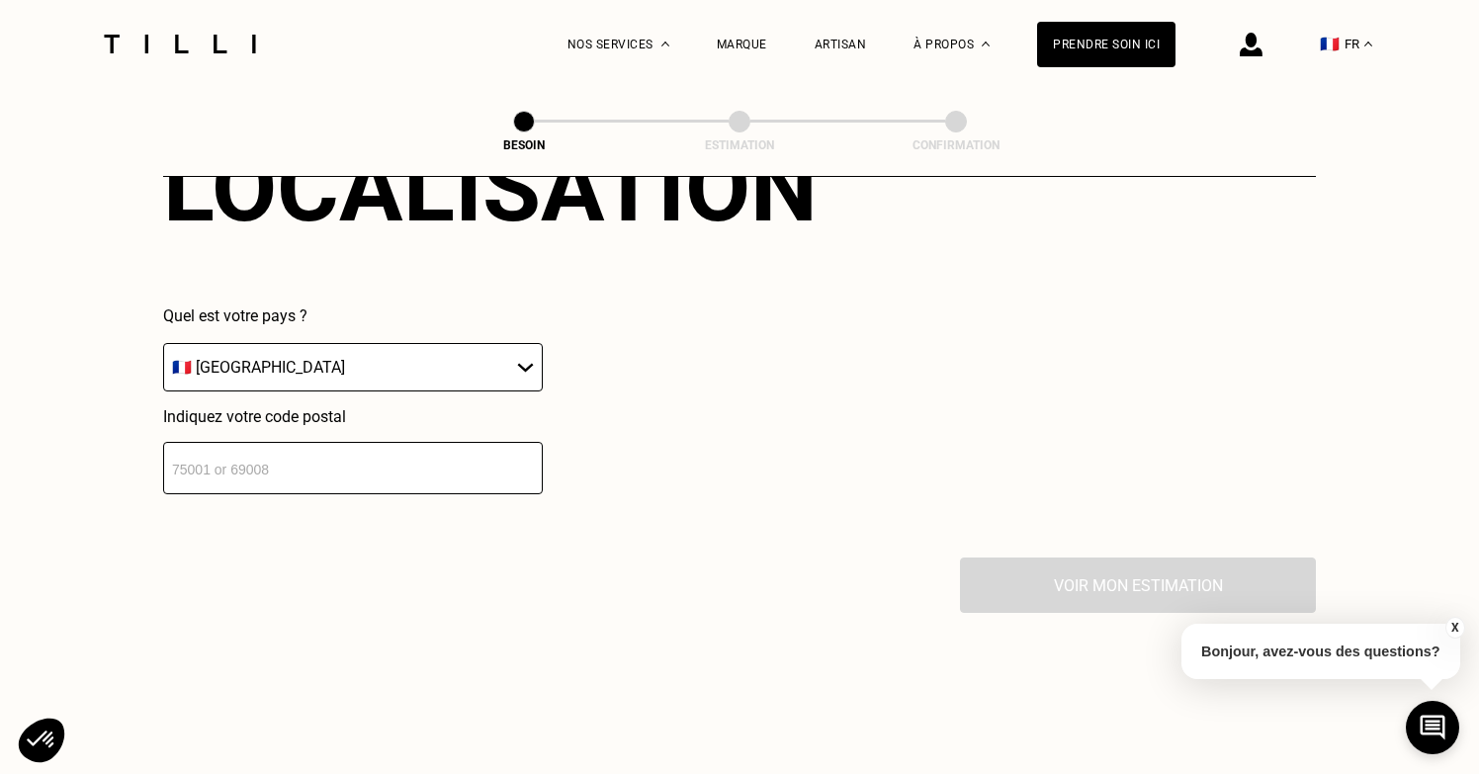
scroll to position [1359, 0]
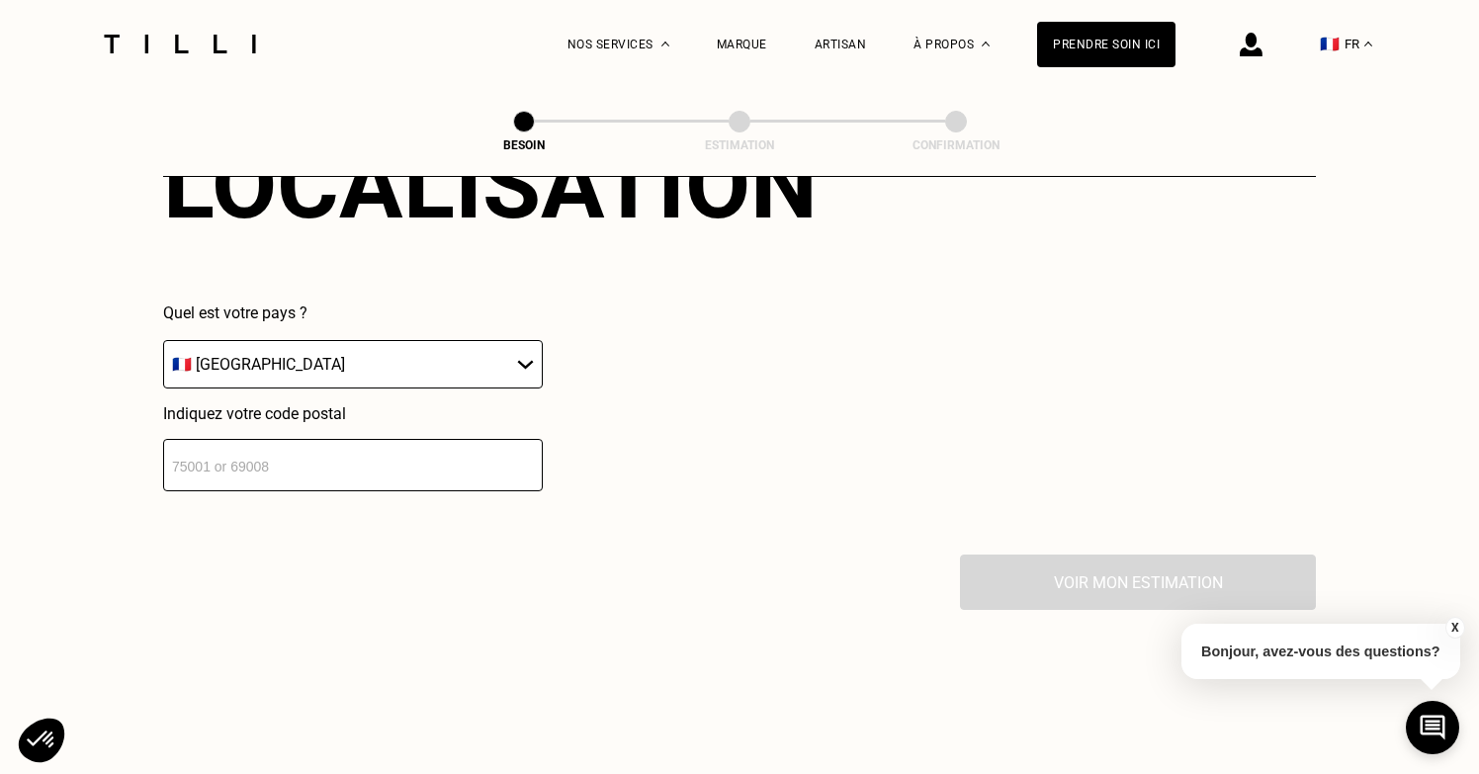
click at [434, 442] on input "number" at bounding box center [353, 465] width 380 height 52
type input "13100"
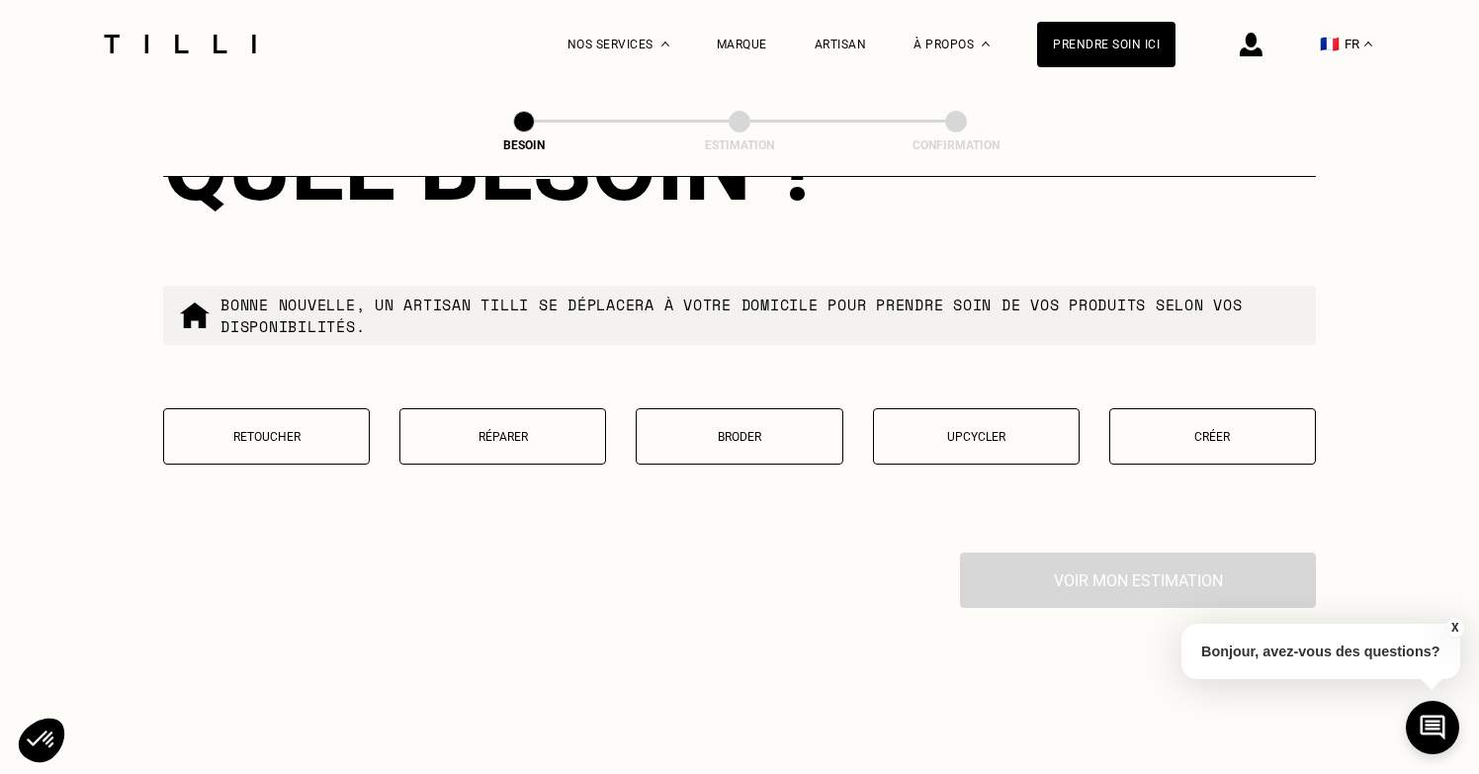
scroll to position [1871, 0]
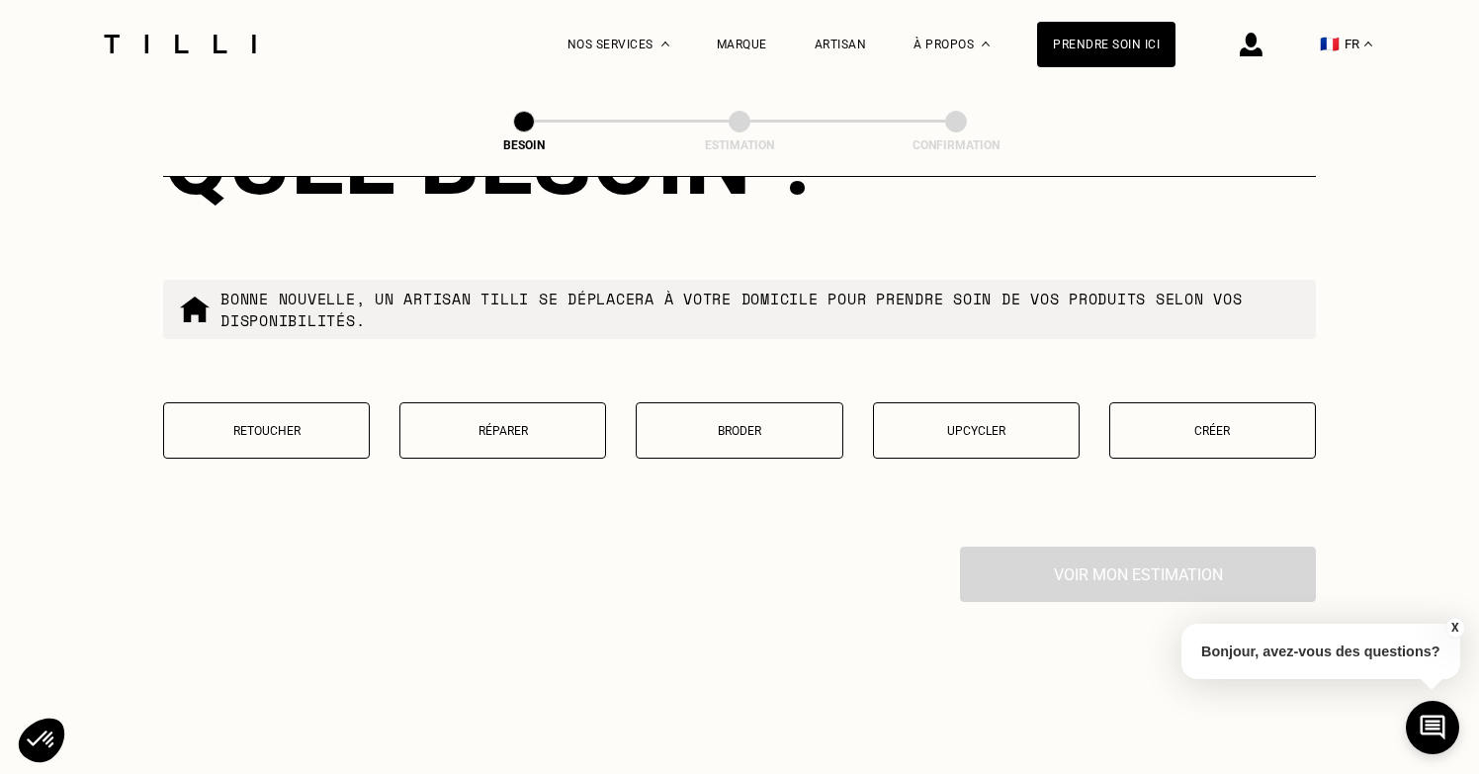
click at [302, 424] on p "Retoucher" at bounding box center [266, 431] width 185 height 14
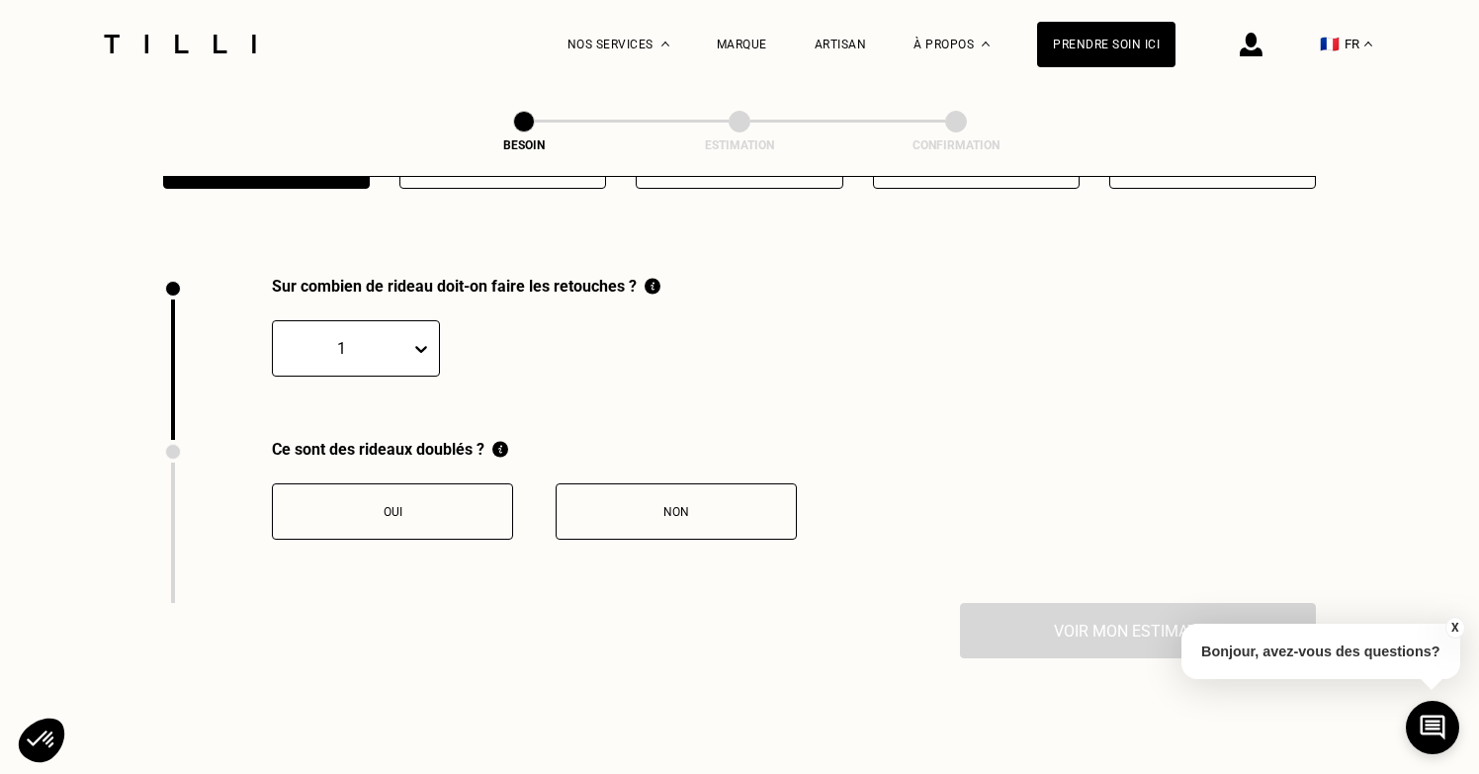
scroll to position [2179, 0]
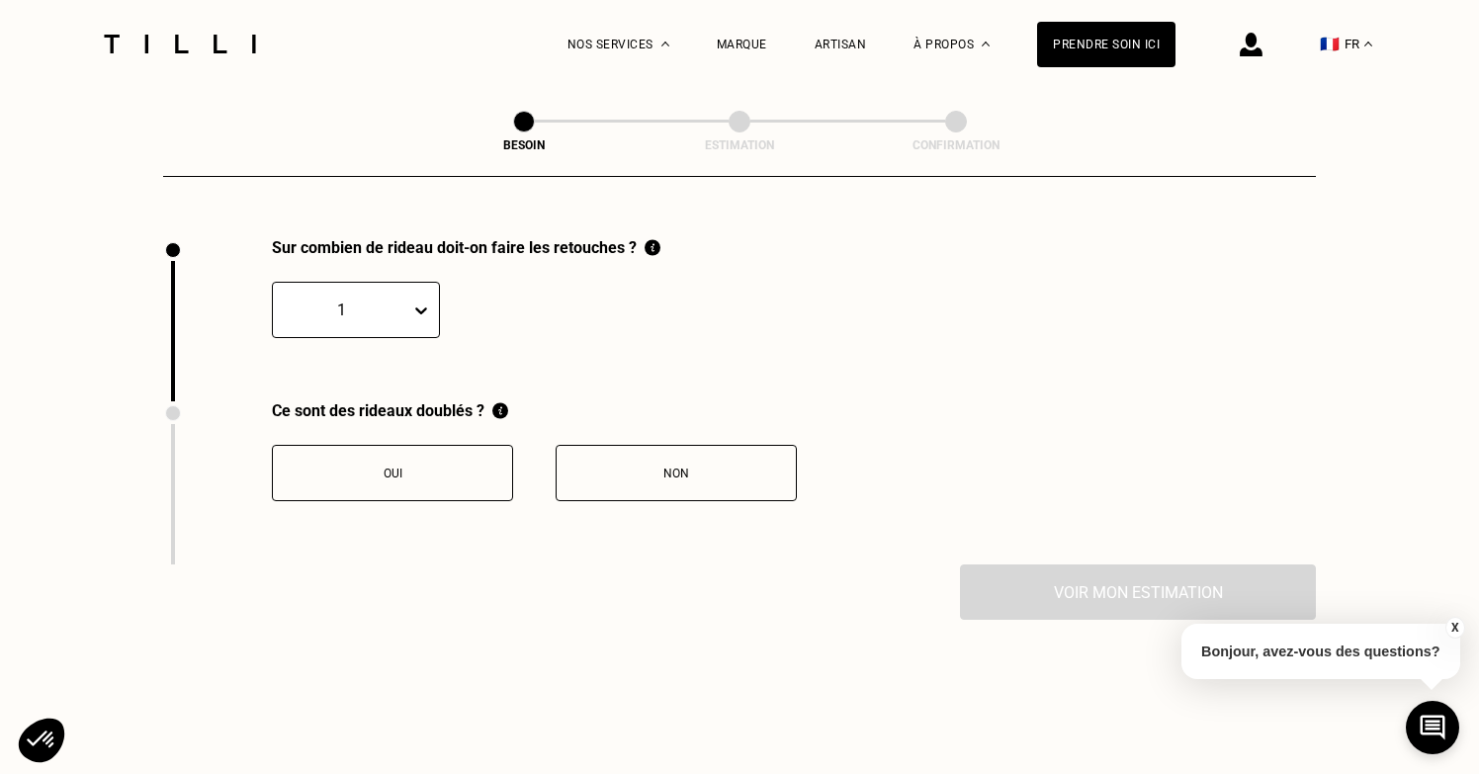
click at [417, 467] on div "Oui" at bounding box center [392, 474] width 219 height 14
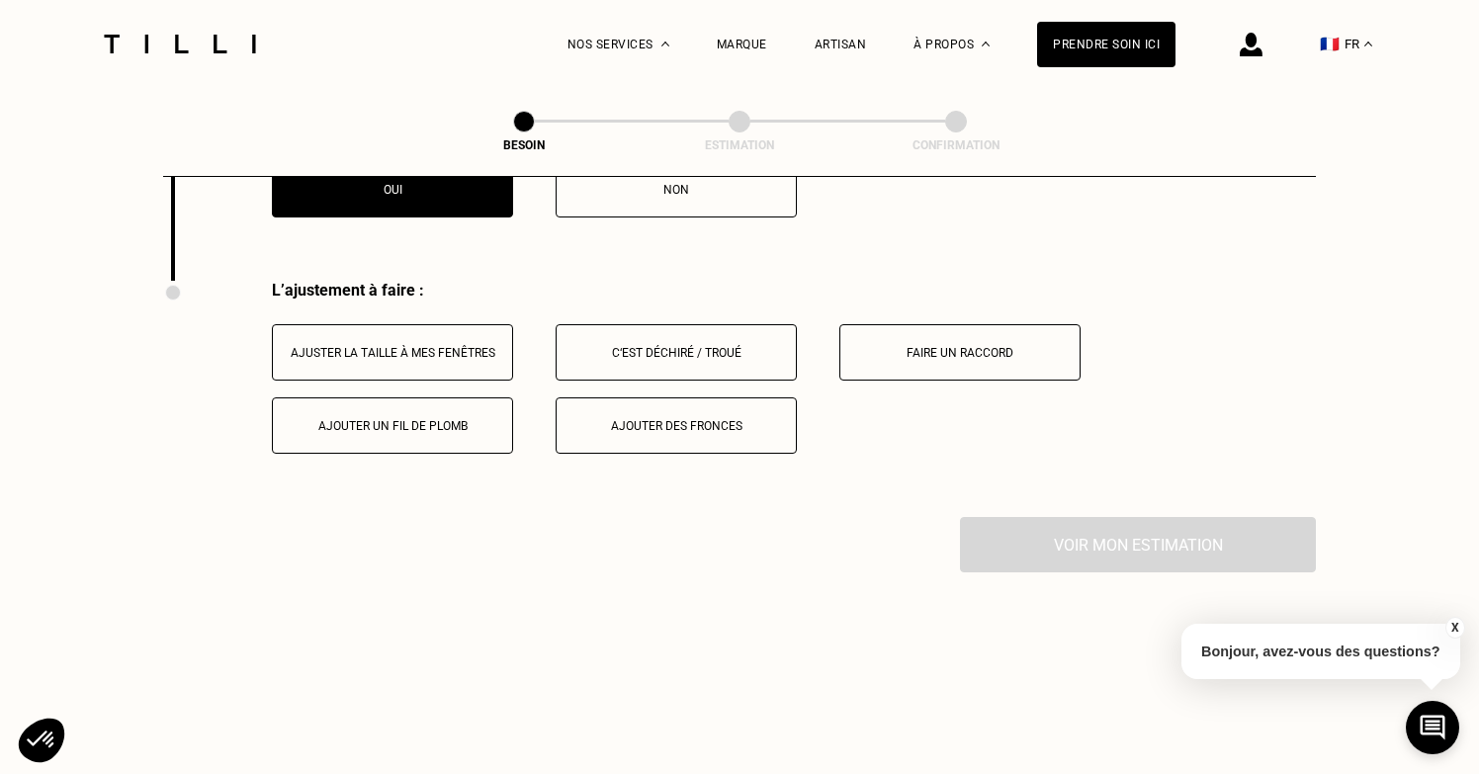
scroll to position [2506, 0]
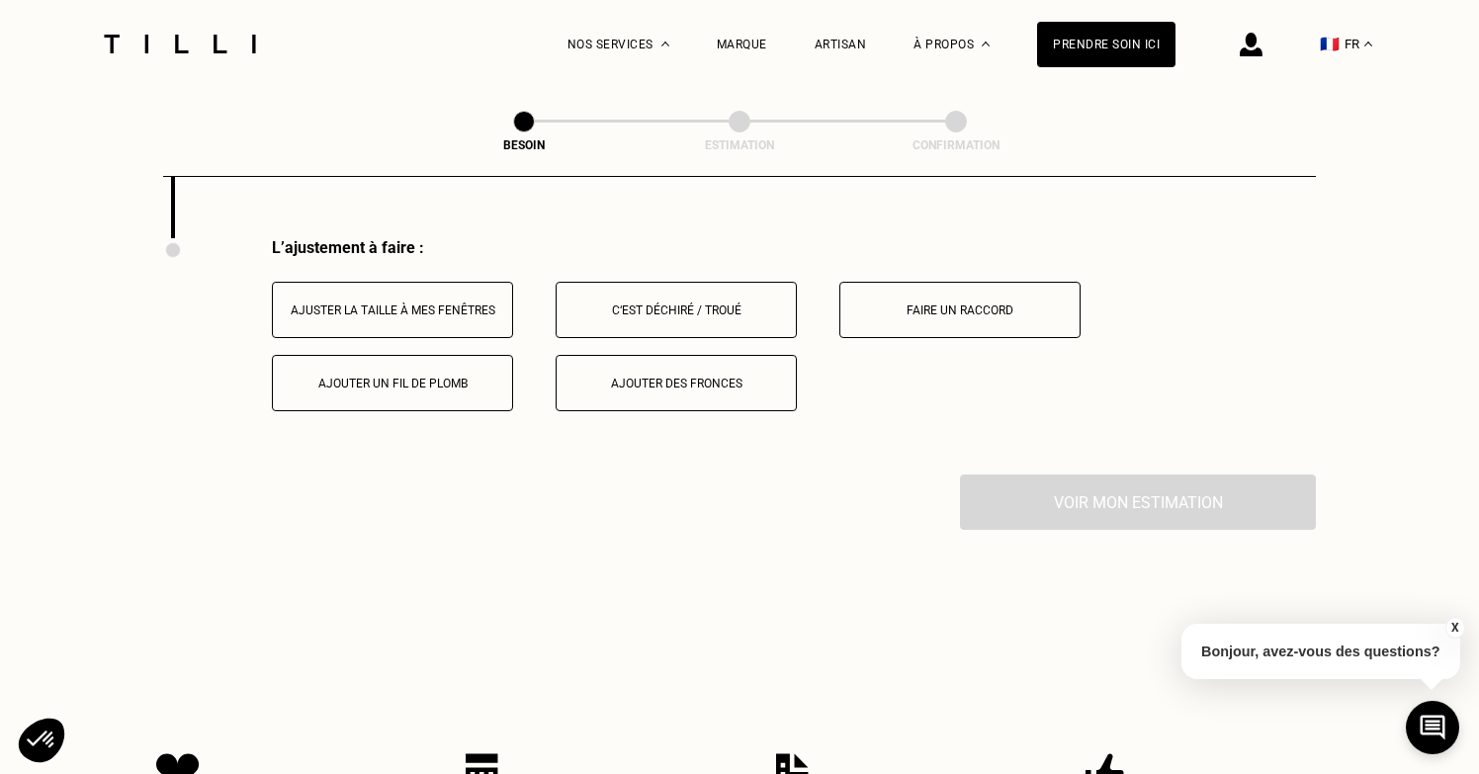
click at [412, 301] on button "Ajuster la taille à mes fenêtres" at bounding box center [392, 310] width 241 height 56
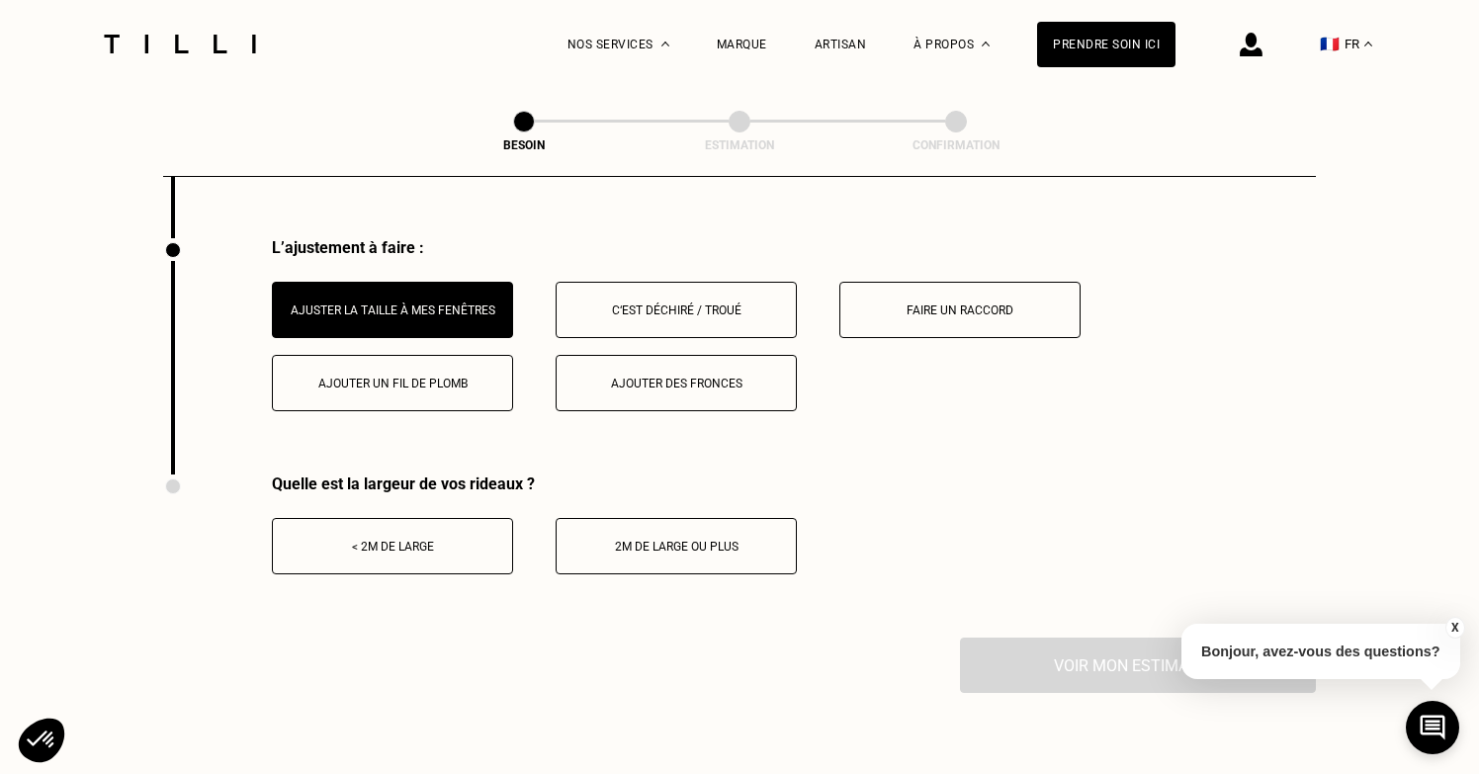
click at [429, 537] on button "< 2m de large" at bounding box center [392, 546] width 241 height 56
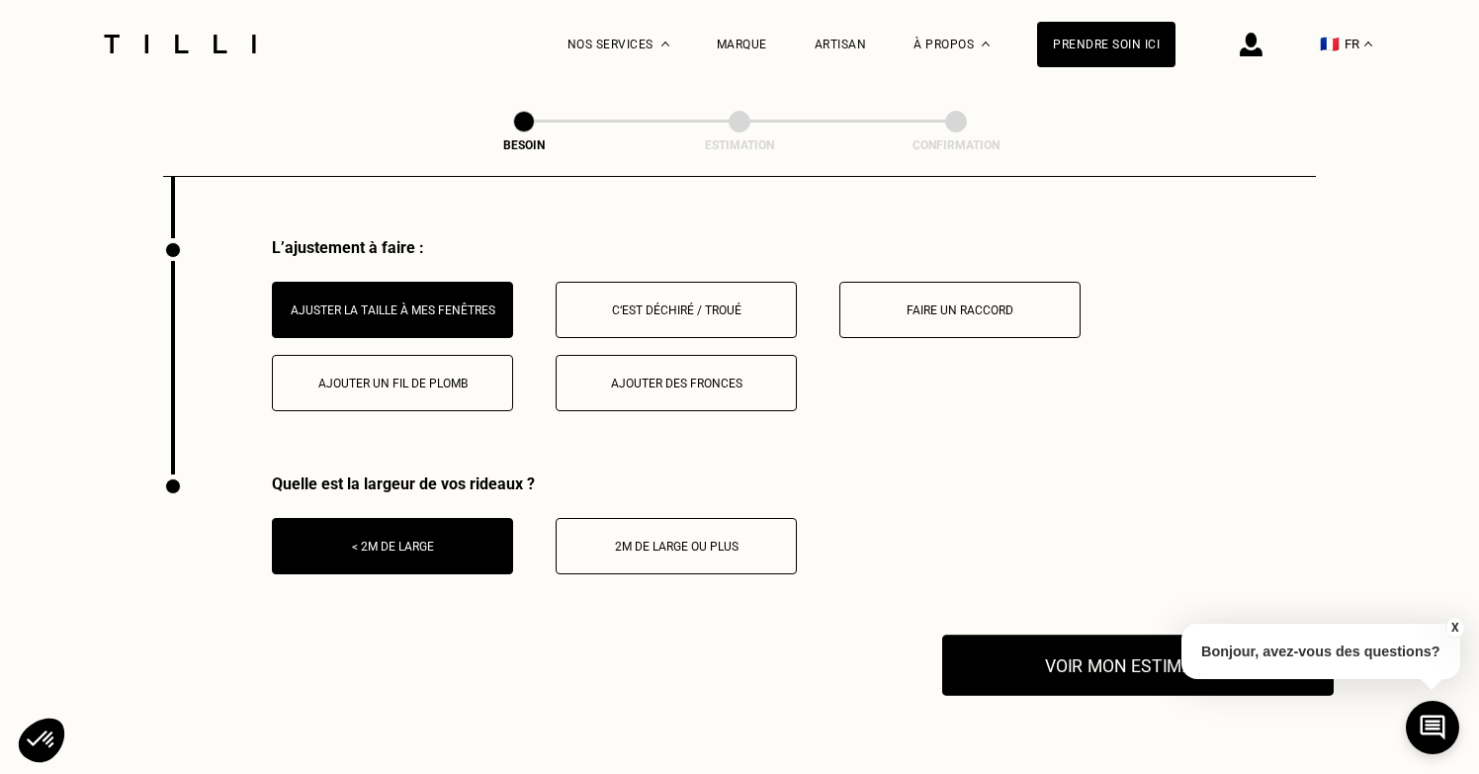
click at [1078, 656] on button "Voir mon estimation" at bounding box center [1137, 665] width 391 height 61
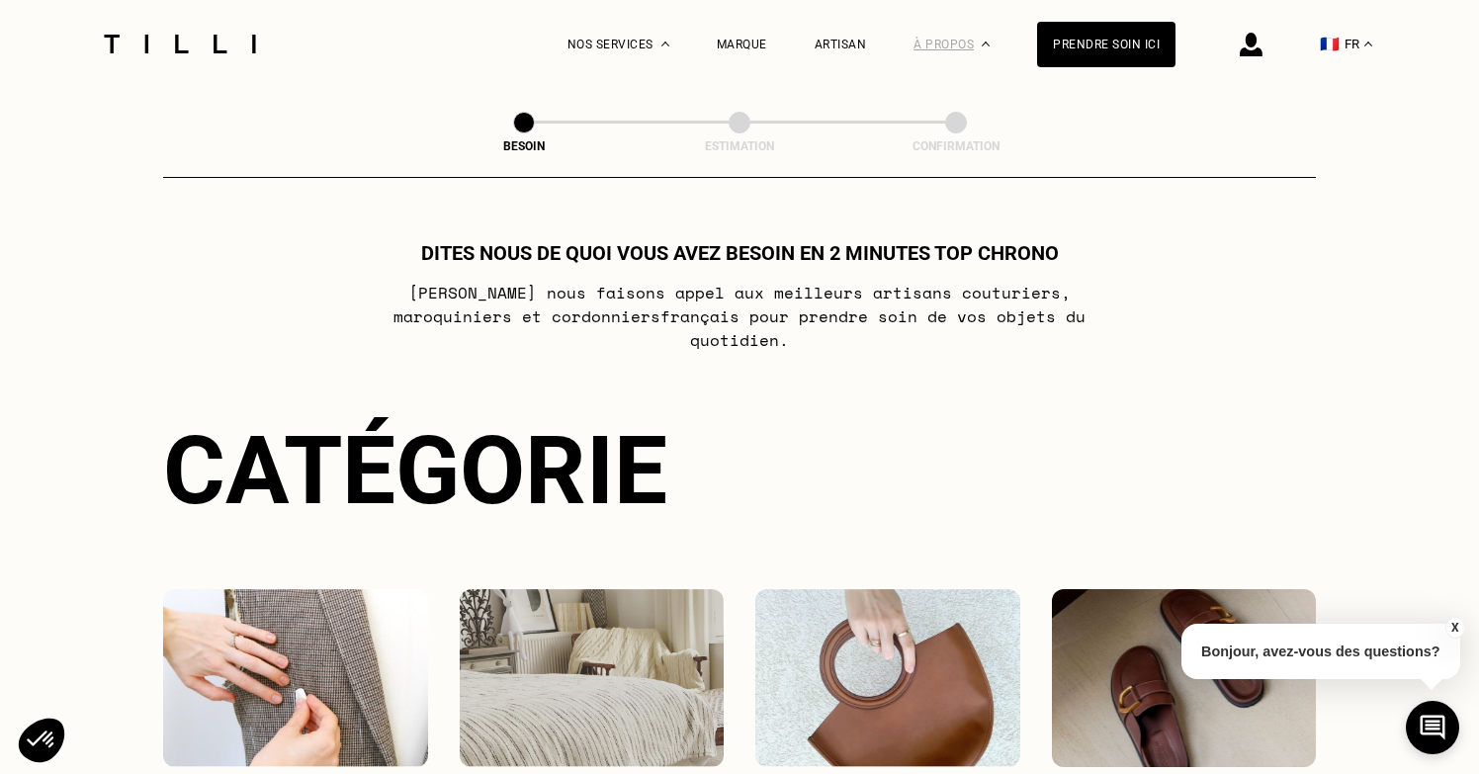
scroll to position [0, 0]
